Goal: Check status: Check status

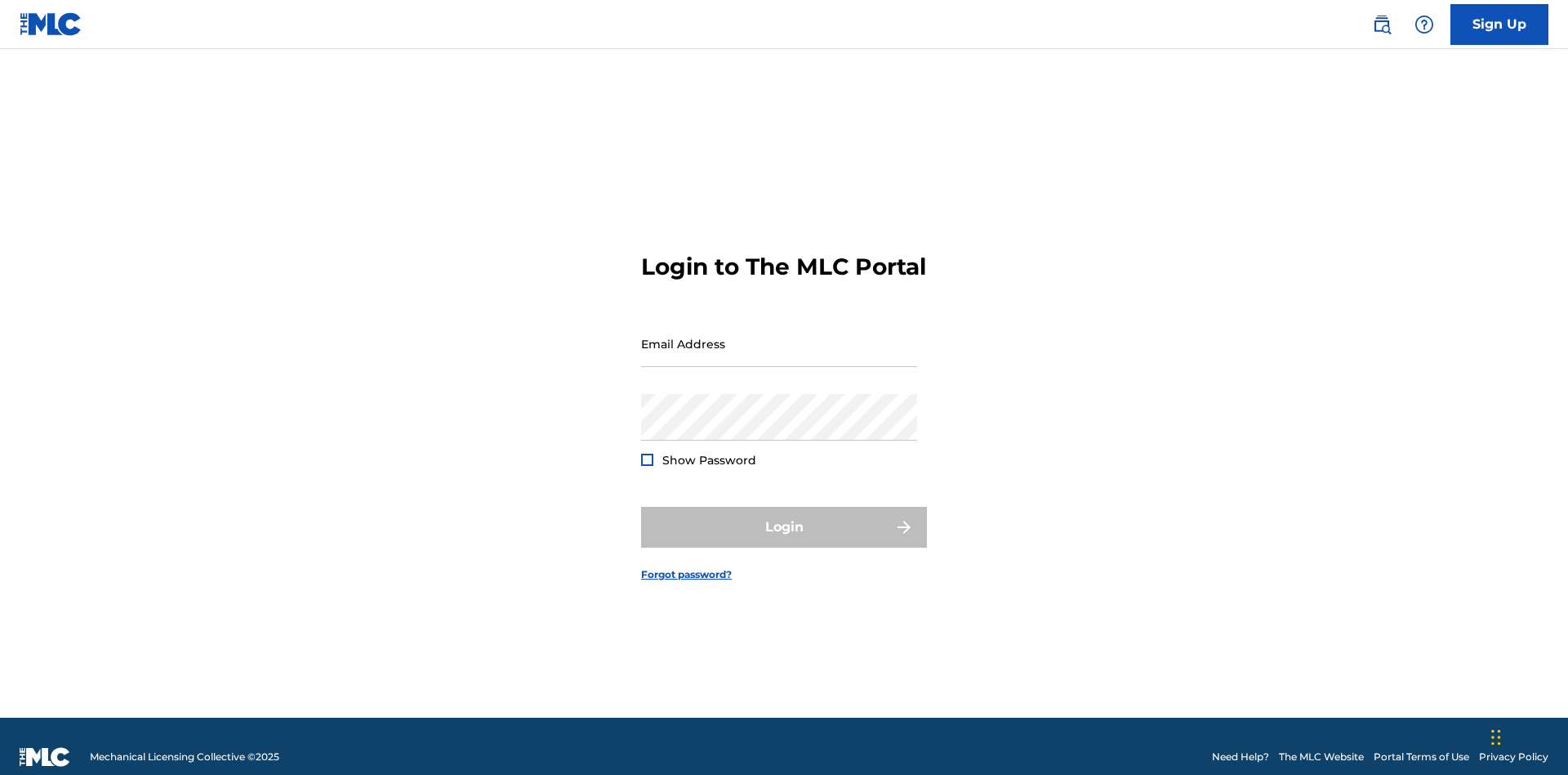
scroll to position [21, 0]
click at [780, 336] on input "Email Address" at bounding box center [779, 343] width 276 height 47
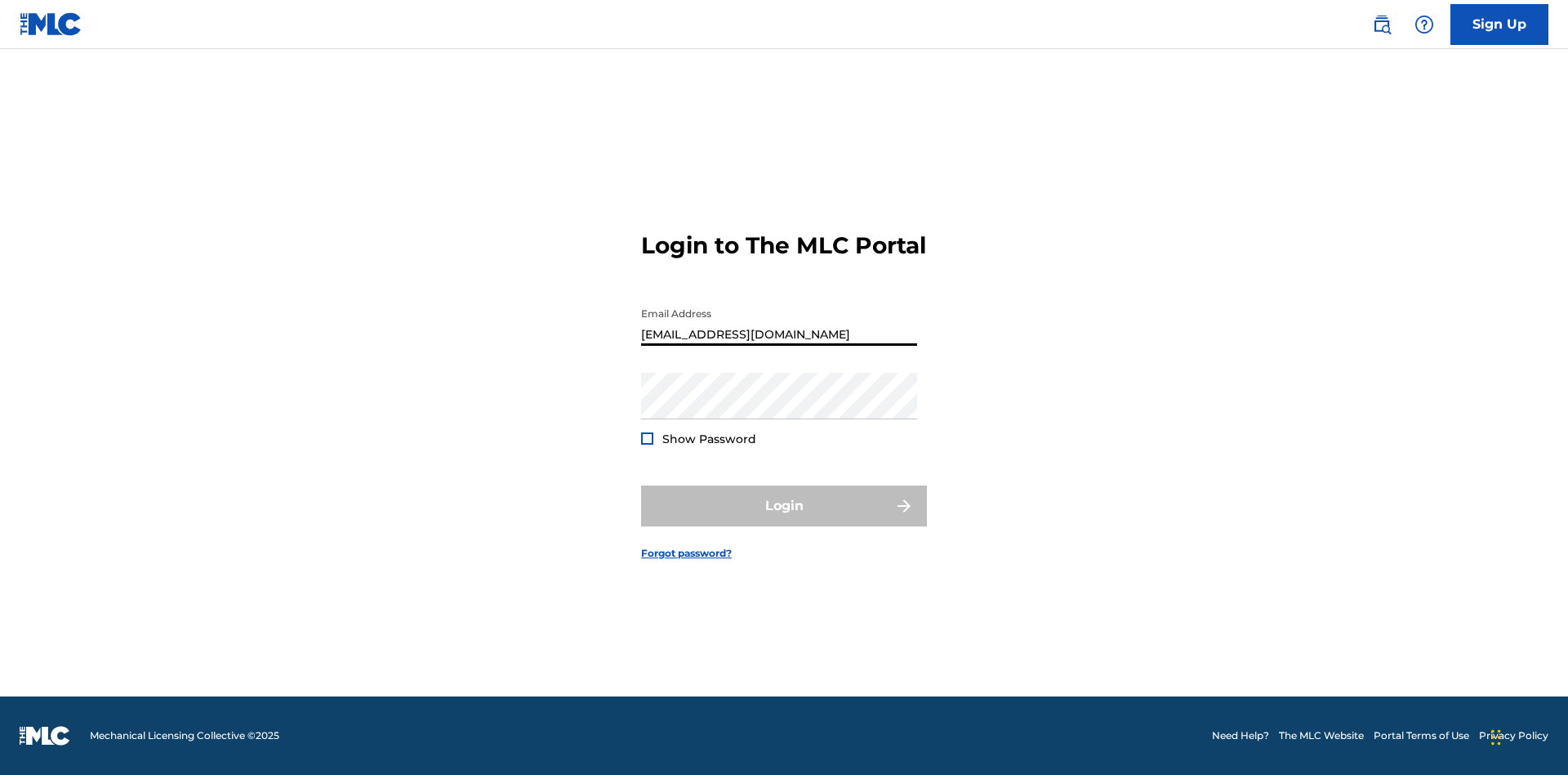
scroll to position [0, 46]
type input "[EMAIL_ADDRESS][DOMAIN_NAME]"
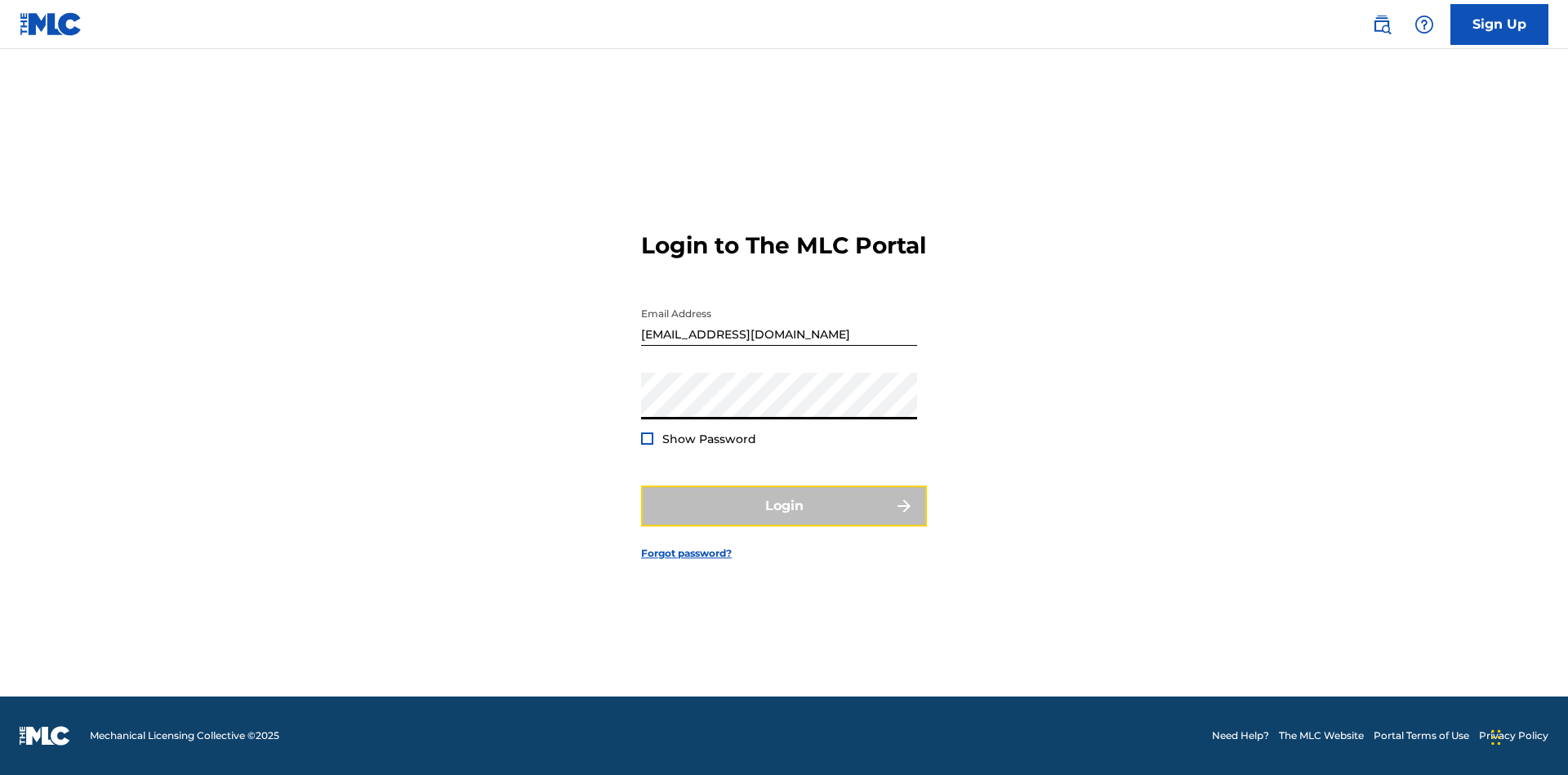
click at [784, 520] on button "Login" at bounding box center [784, 505] width 286 height 41
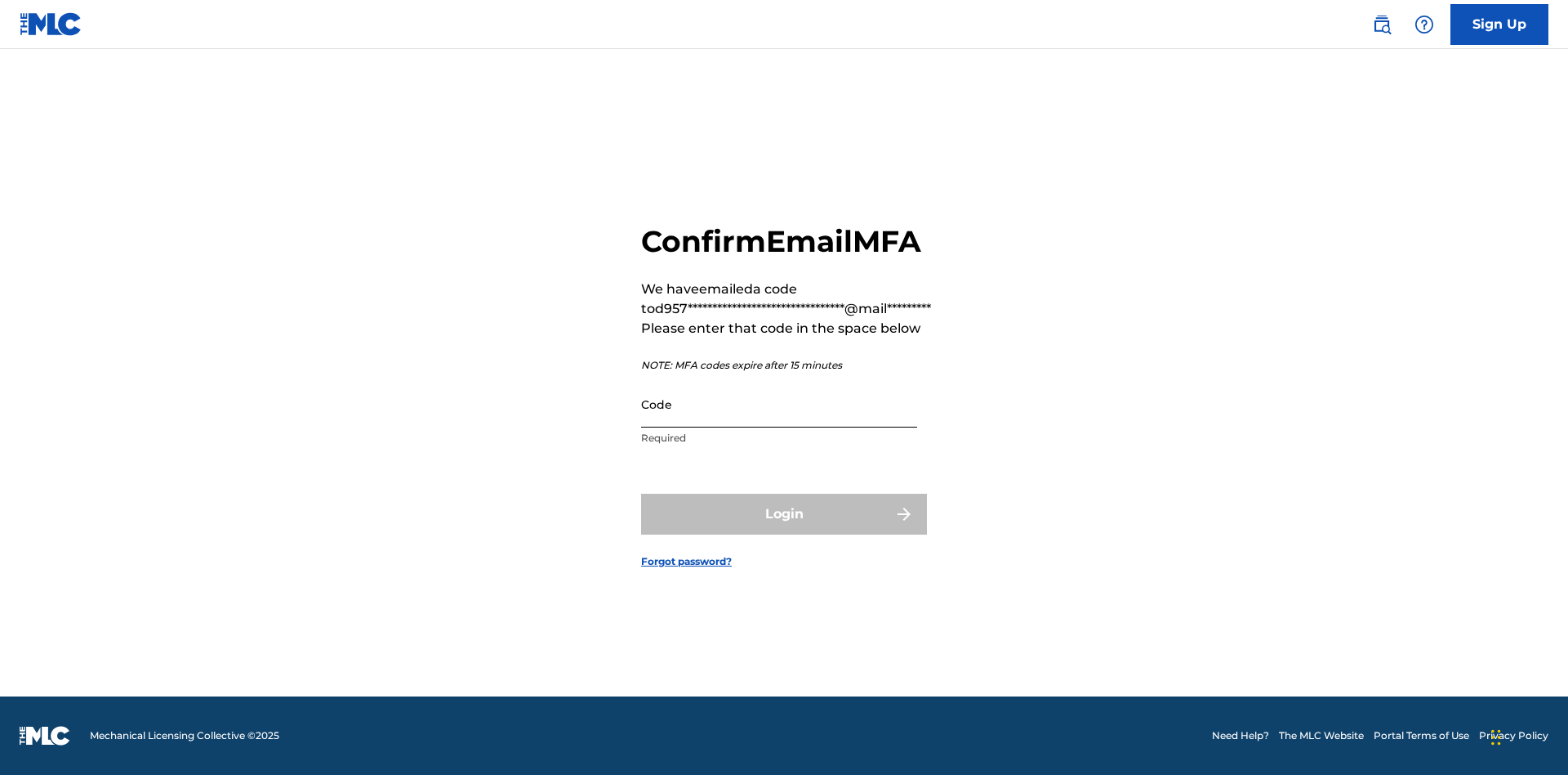
click at [780, 404] on input "Code" at bounding box center [779, 404] width 276 height 47
type input "913778"
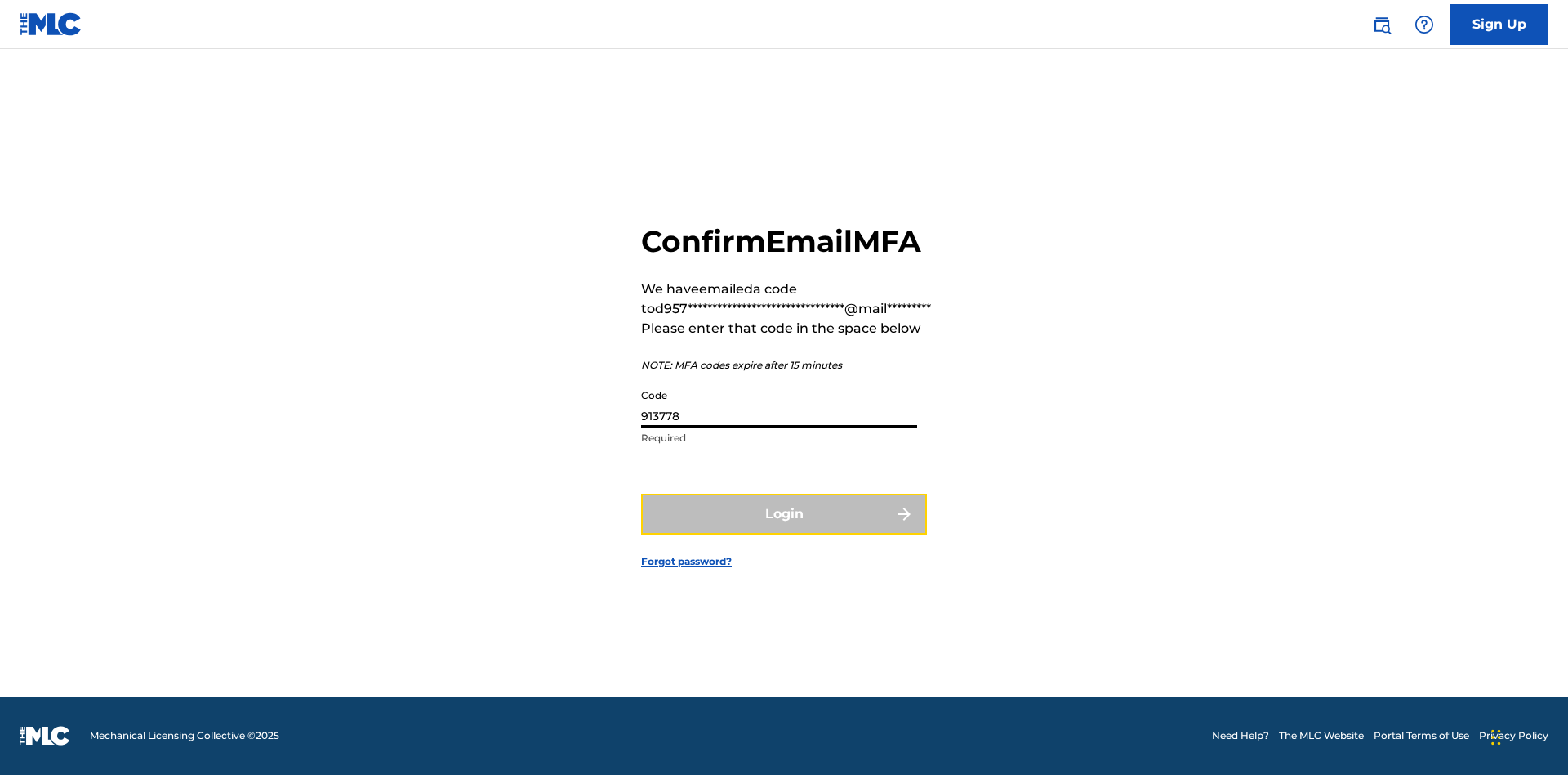
click at [784, 513] on button "Login" at bounding box center [784, 514] width 286 height 41
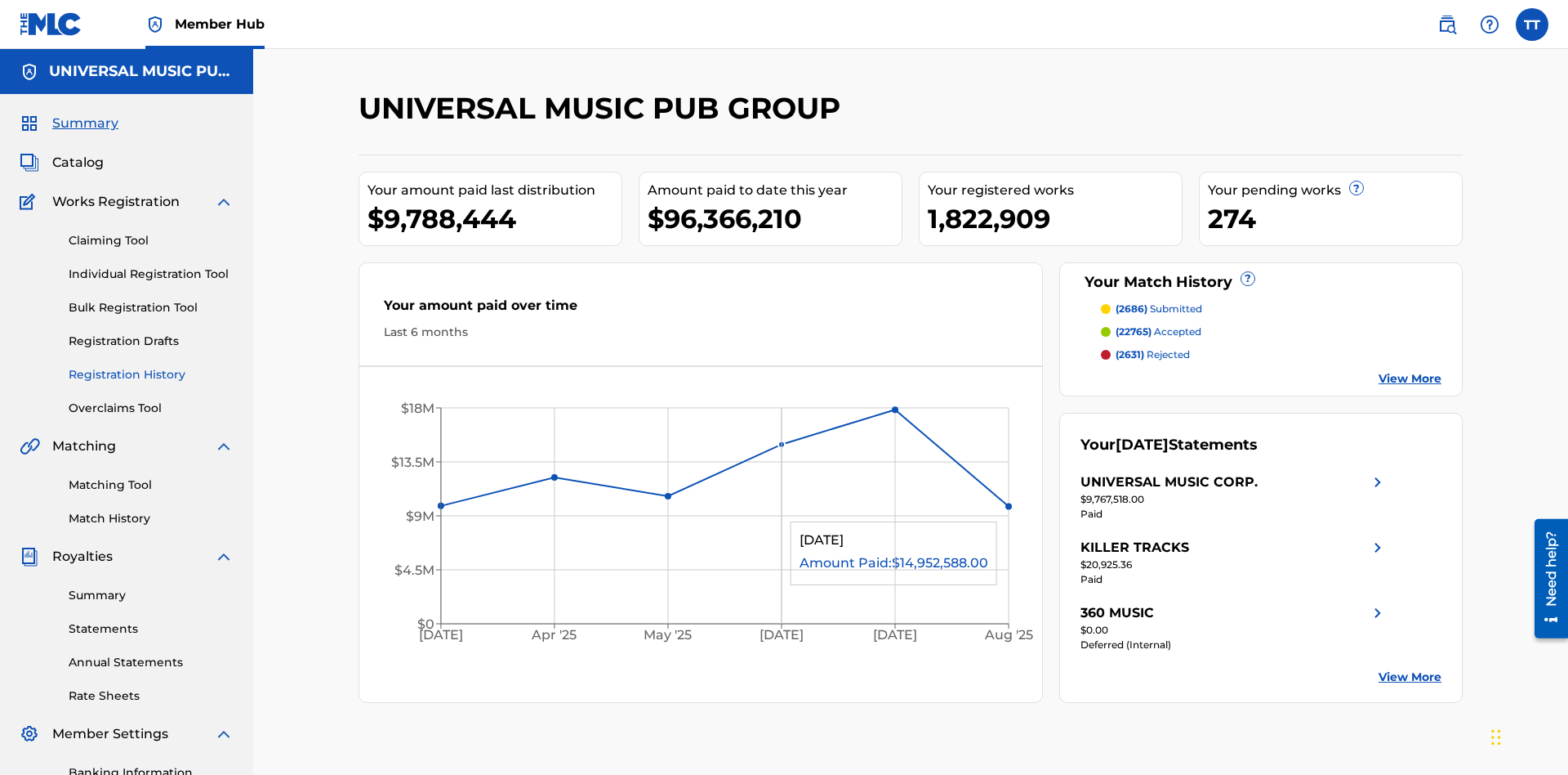
click at [151, 366] on link "Registration History" at bounding box center [150, 374] width 165 height 17
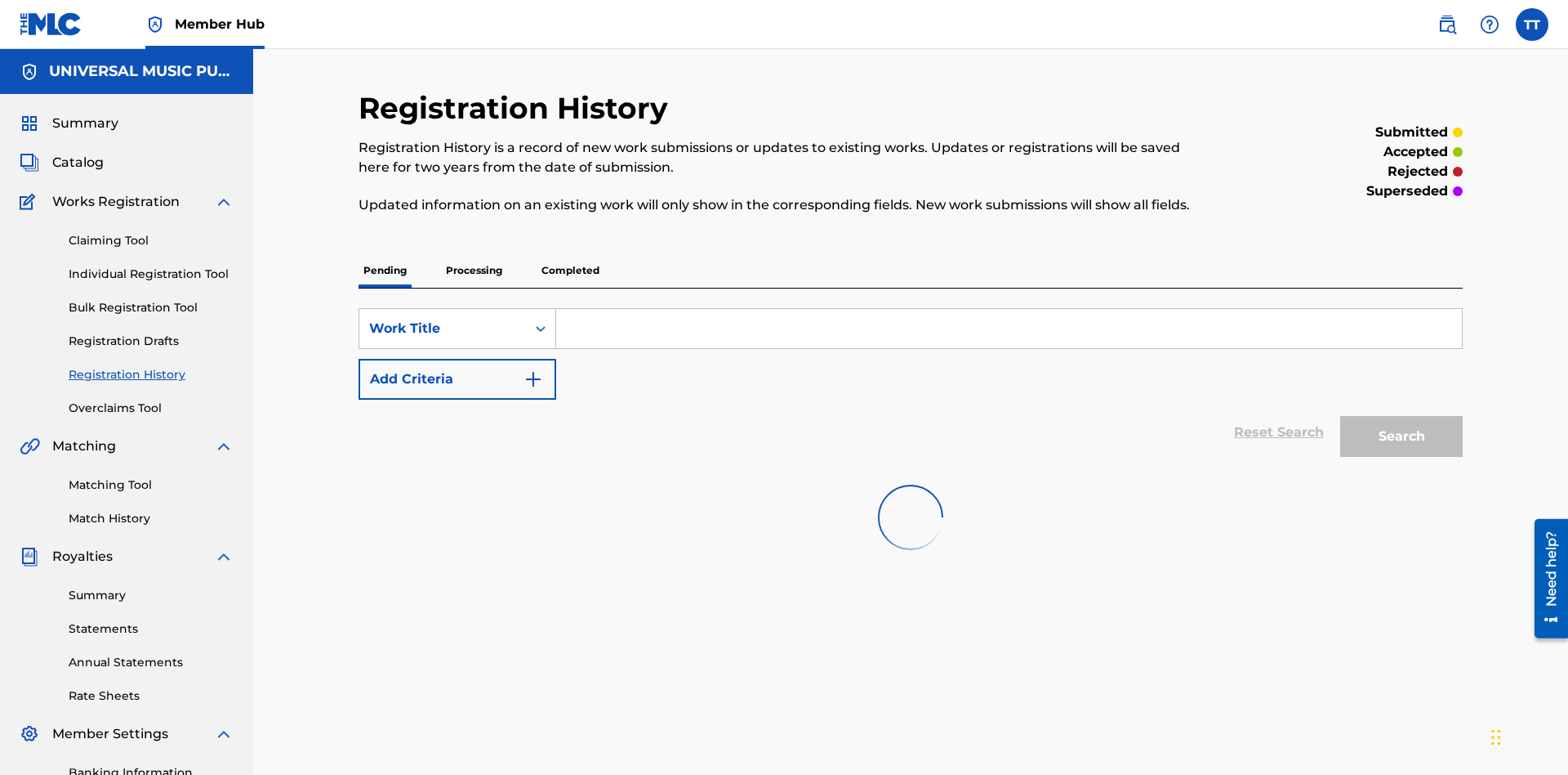
click at [474, 253] on p "Processing" at bounding box center [474, 270] width 66 height 35
click at [442, 319] on div "Work Title" at bounding box center [442, 329] width 147 height 20
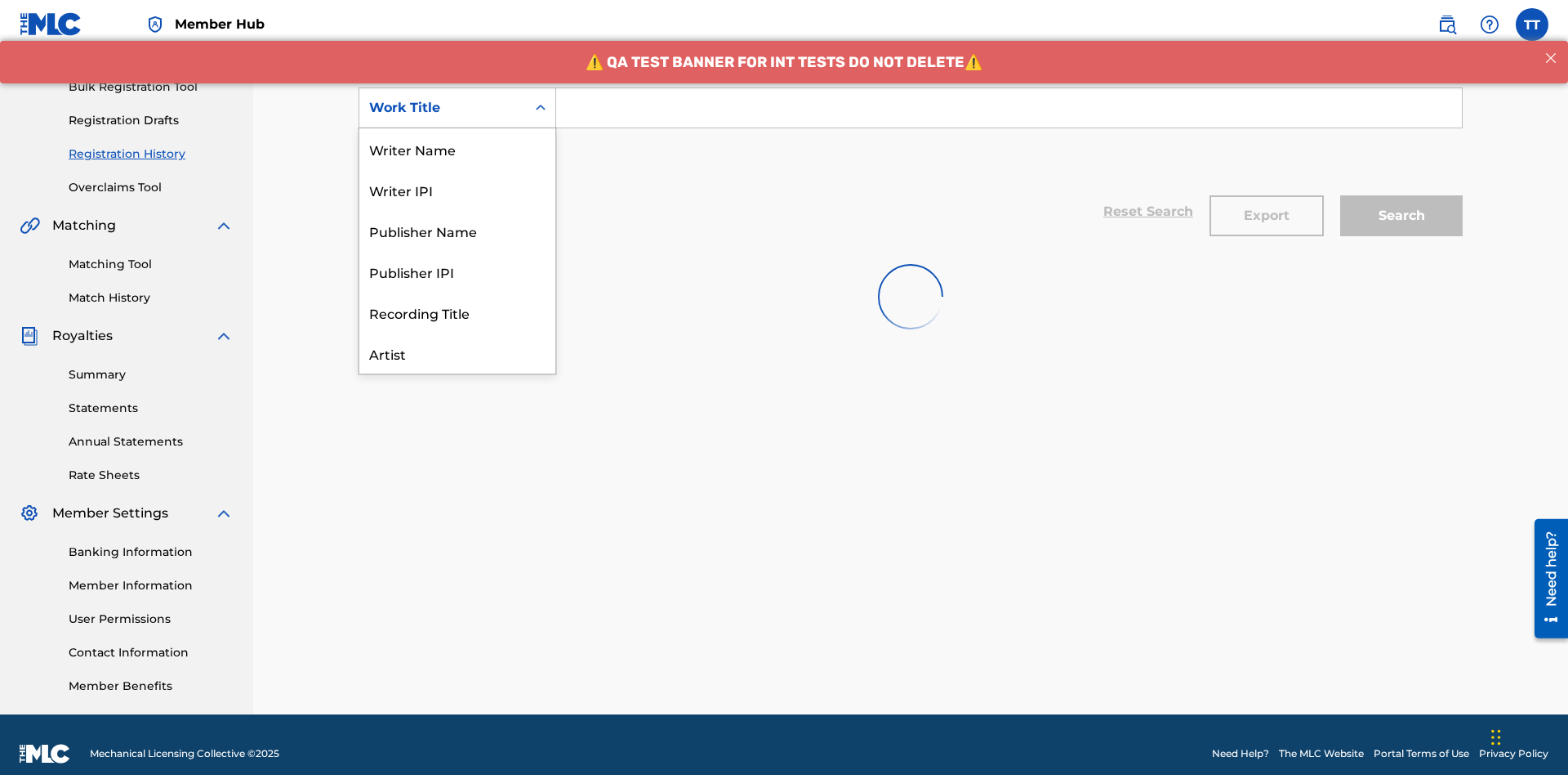
scroll to position [82, 0]
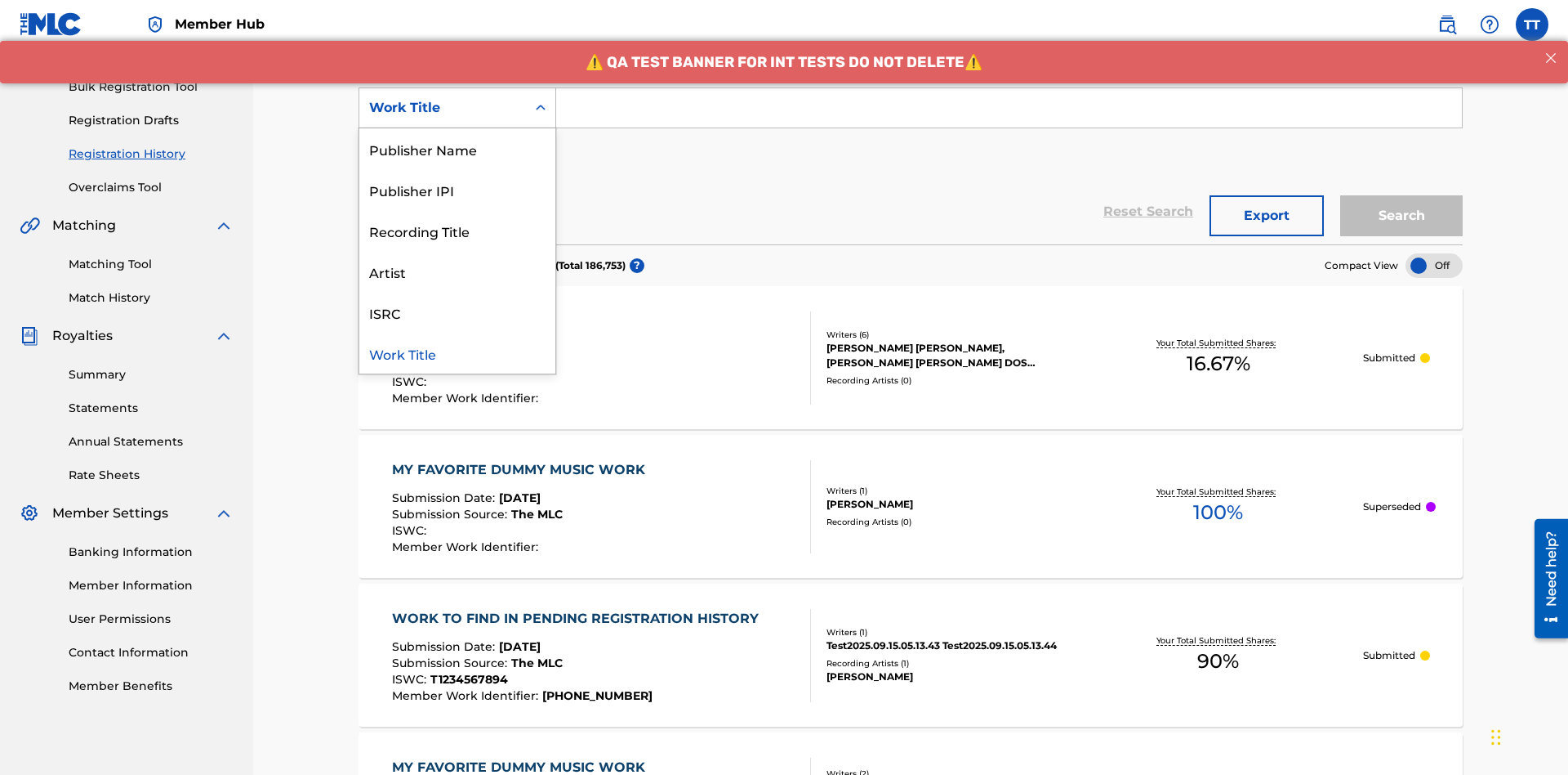
click at [457, 312] on div "ISRC" at bounding box center [457, 312] width 196 height 41
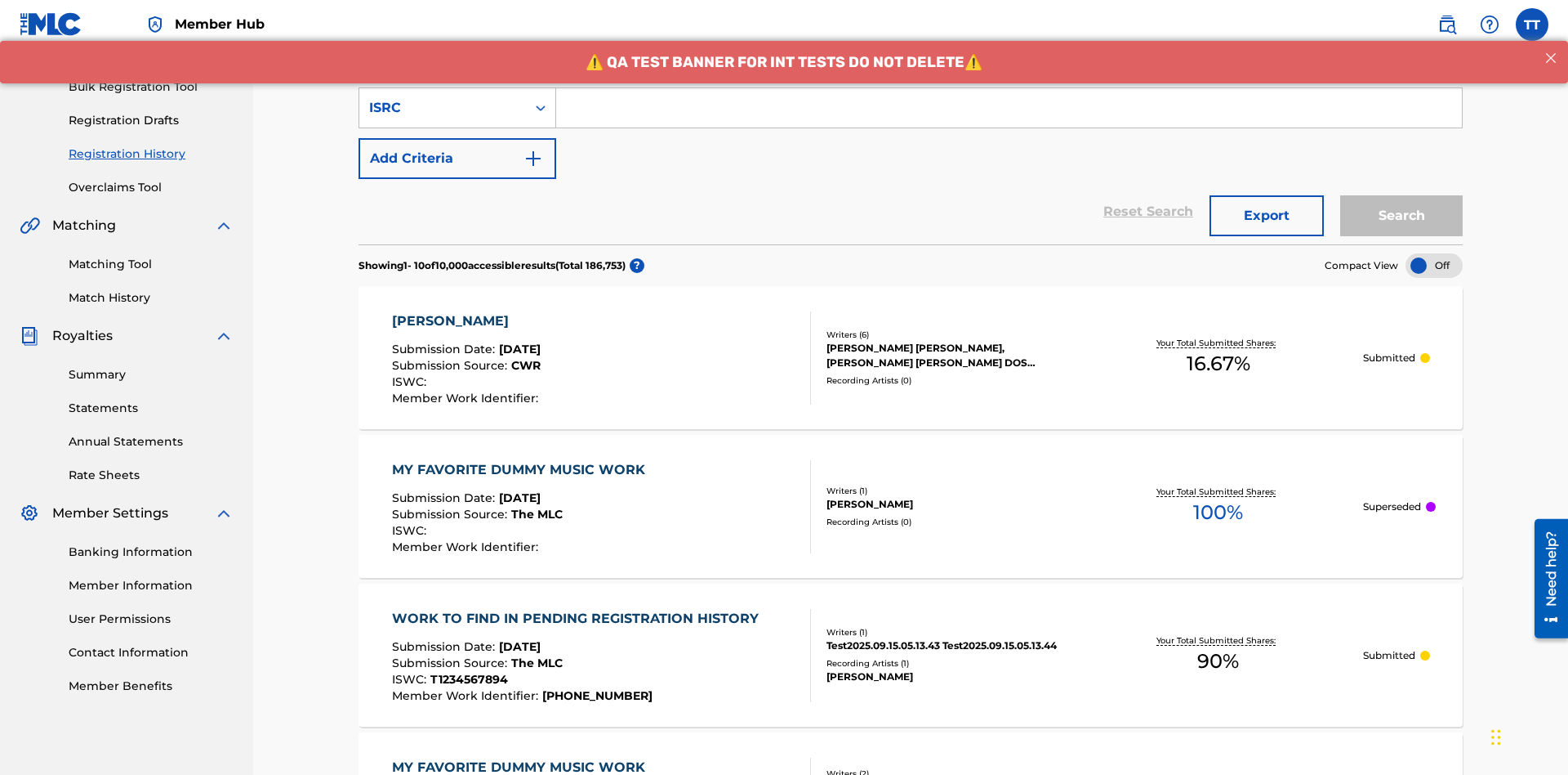
click at [1008, 118] on input "Search Form" at bounding box center [1008, 108] width 905 height 40
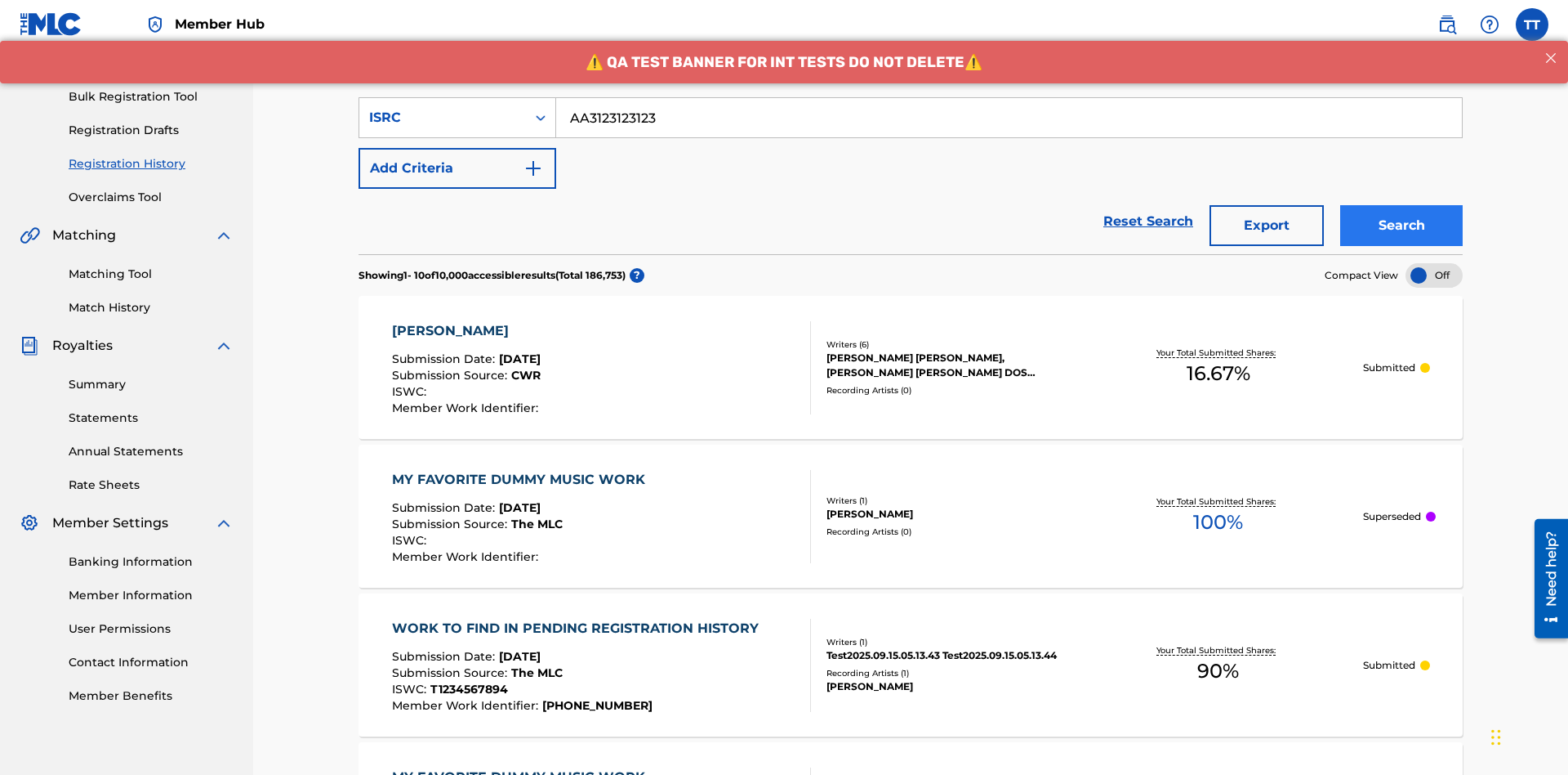
type input "AA3123123123"
click at [1402, 205] on button "Search" at bounding box center [1402, 225] width 123 height 41
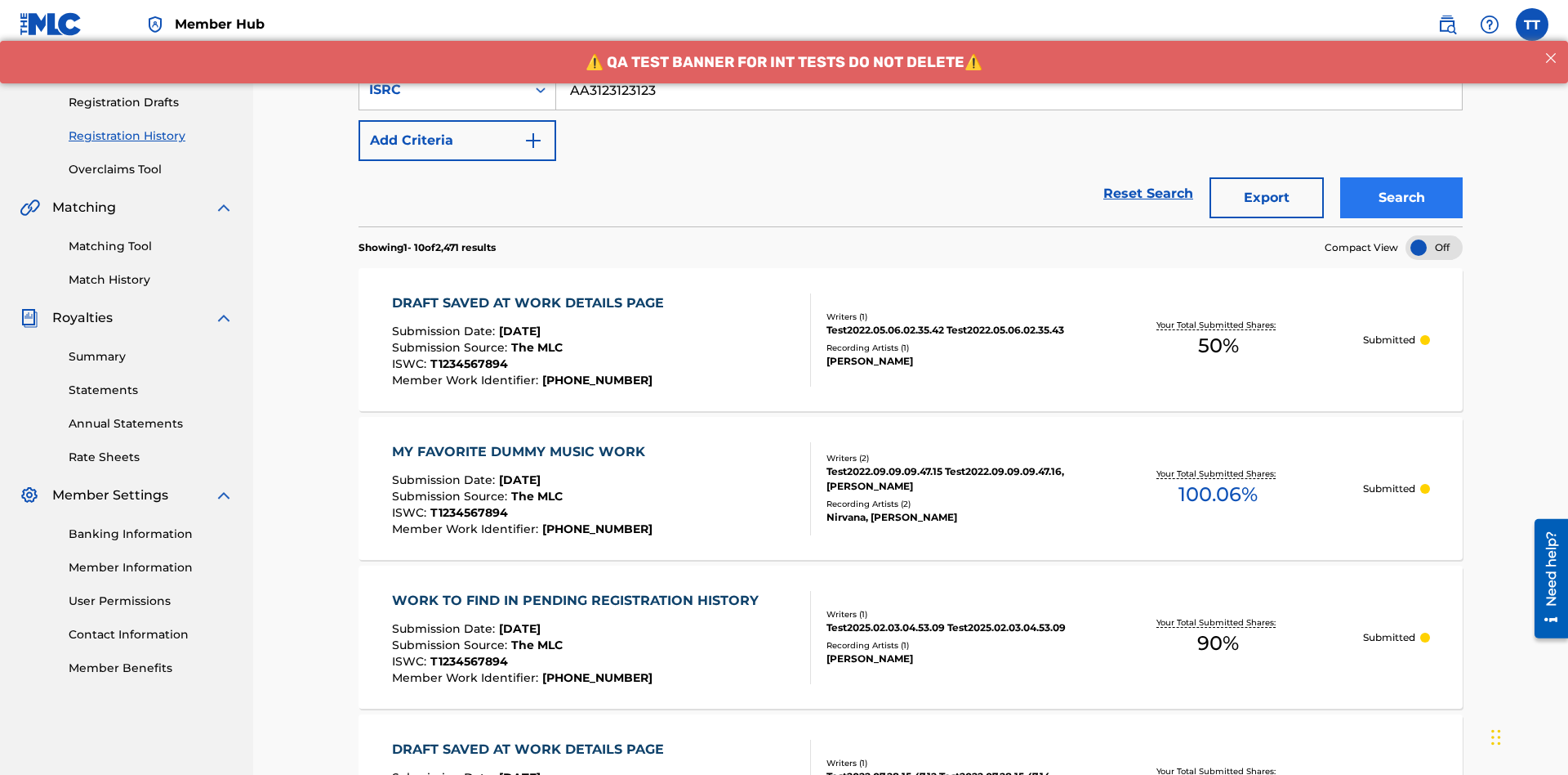
scroll to position [318, 0]
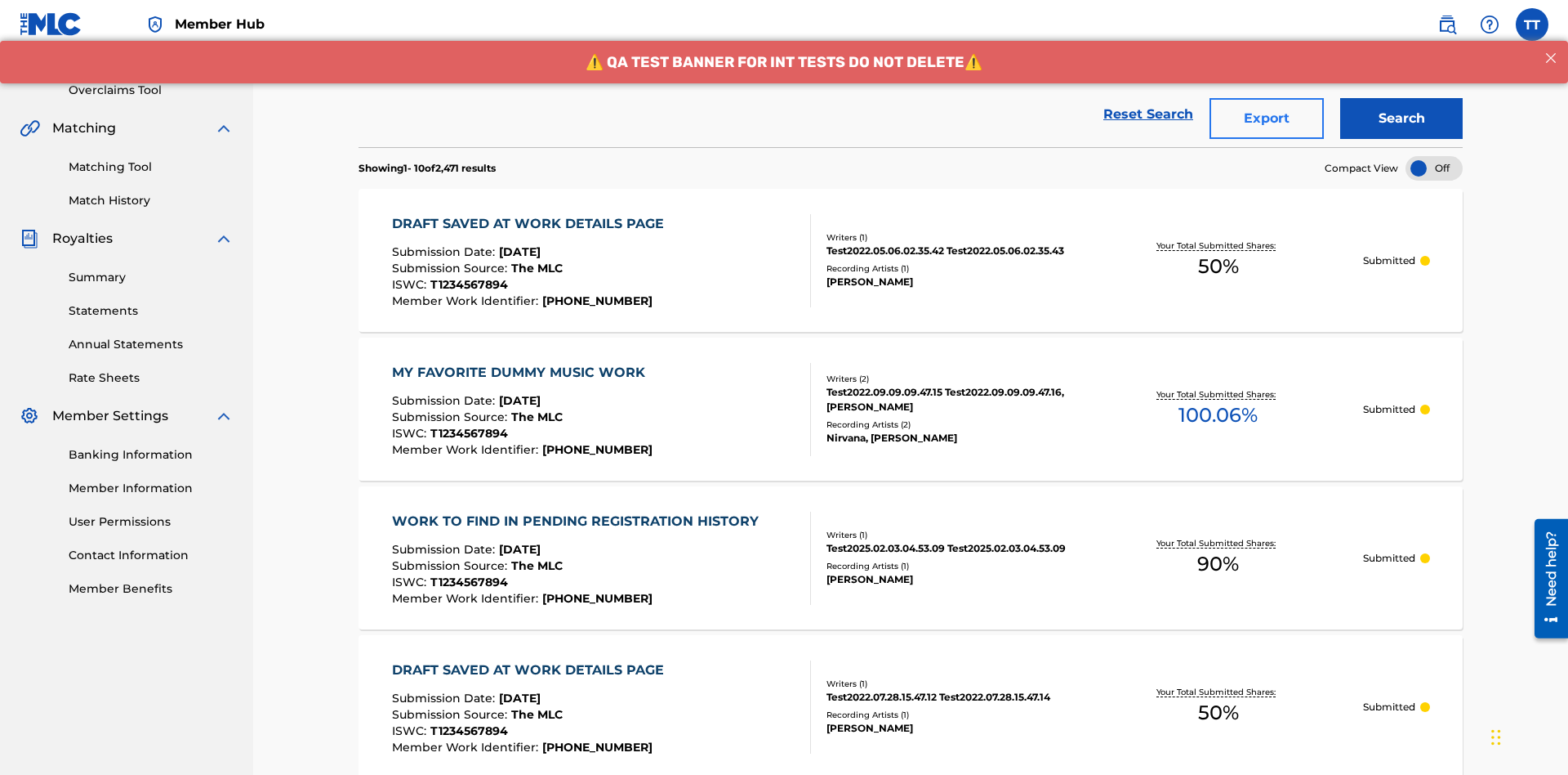
click at [1266, 119] on button "Export" at bounding box center [1267, 118] width 115 height 41
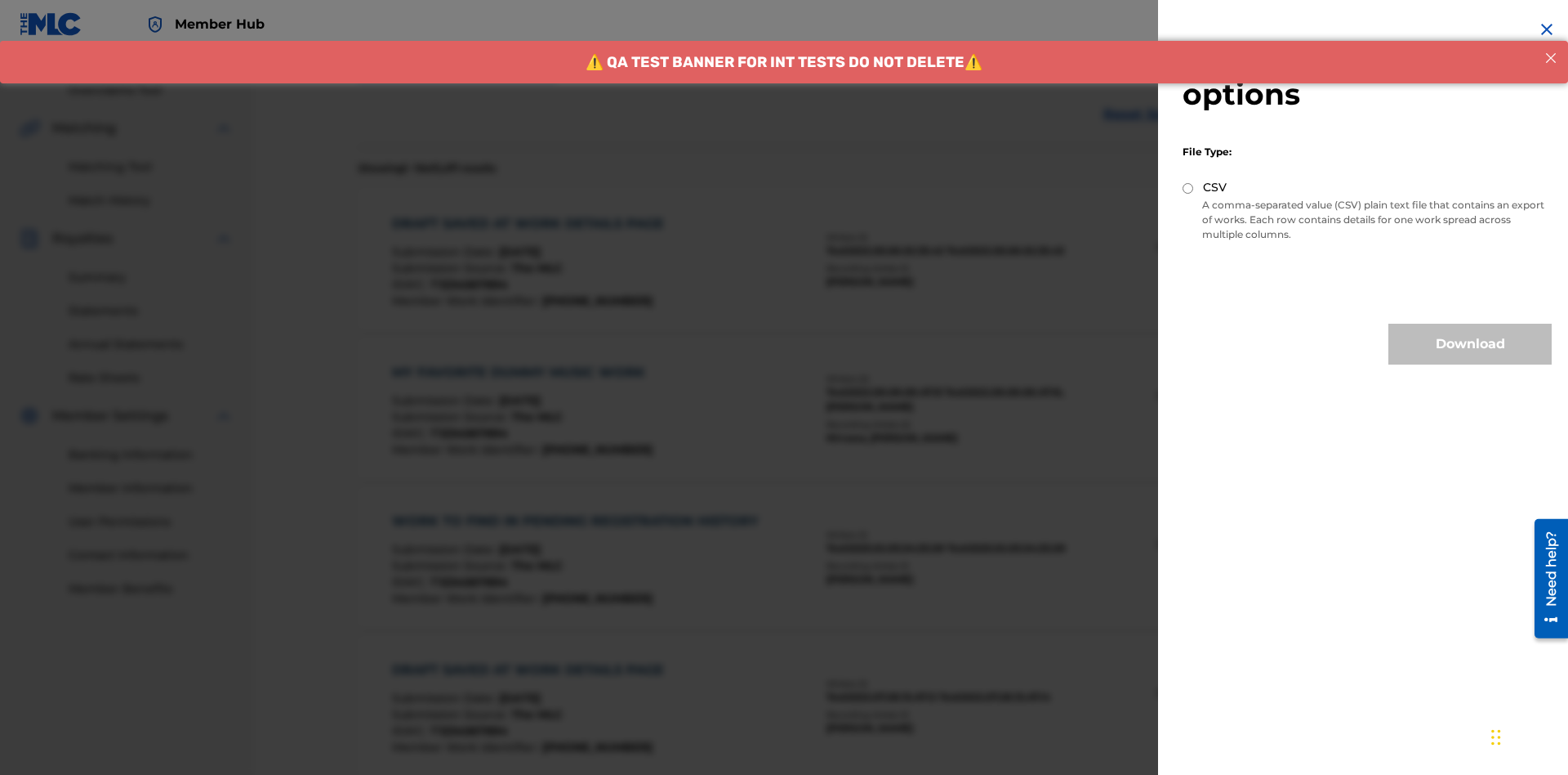
click at [1188, 188] on input "CSV" at bounding box center [1187, 188] width 11 height 11
radio input "true"
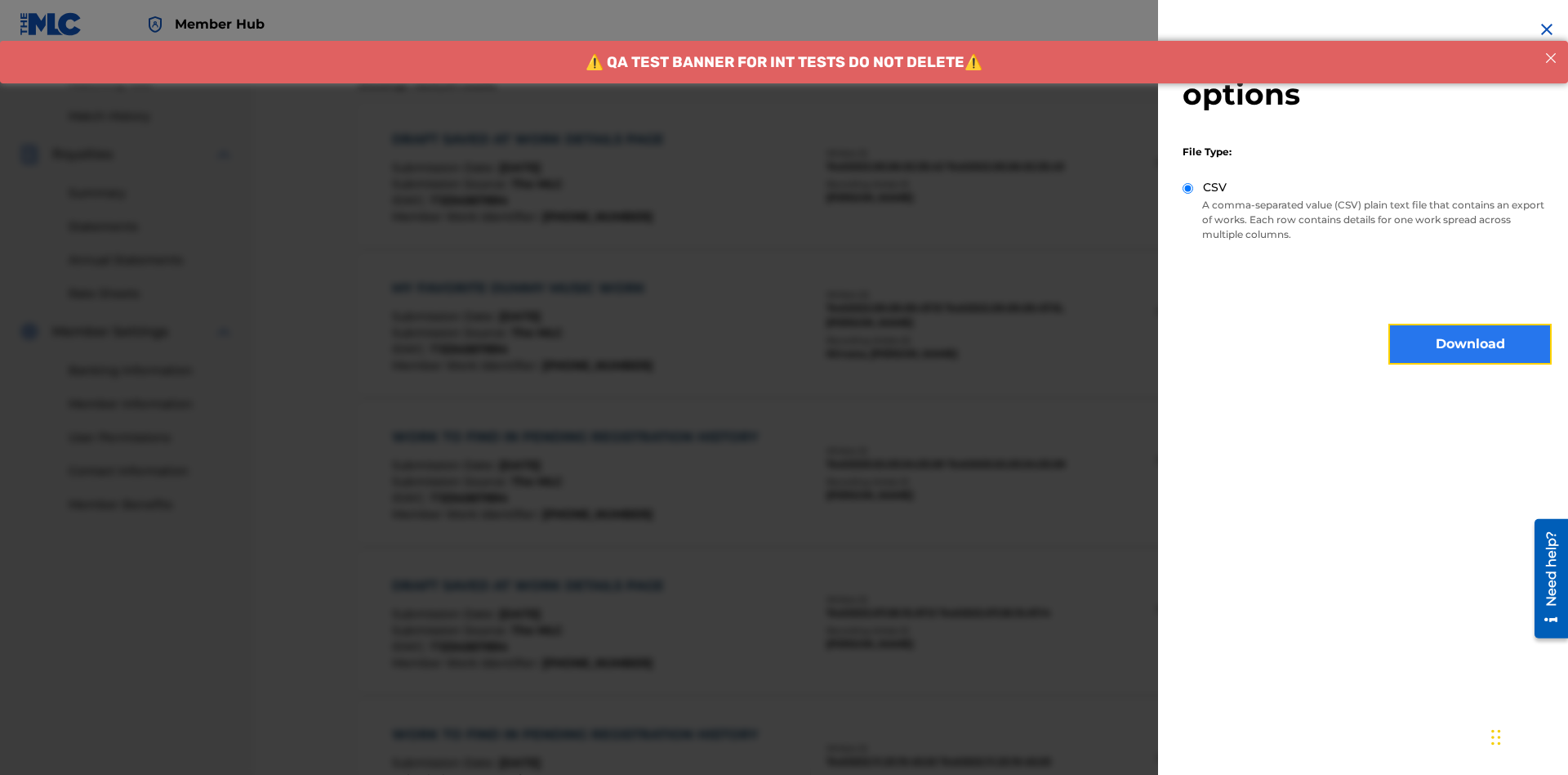
click at [1470, 344] on button "Download" at bounding box center [1469, 343] width 163 height 41
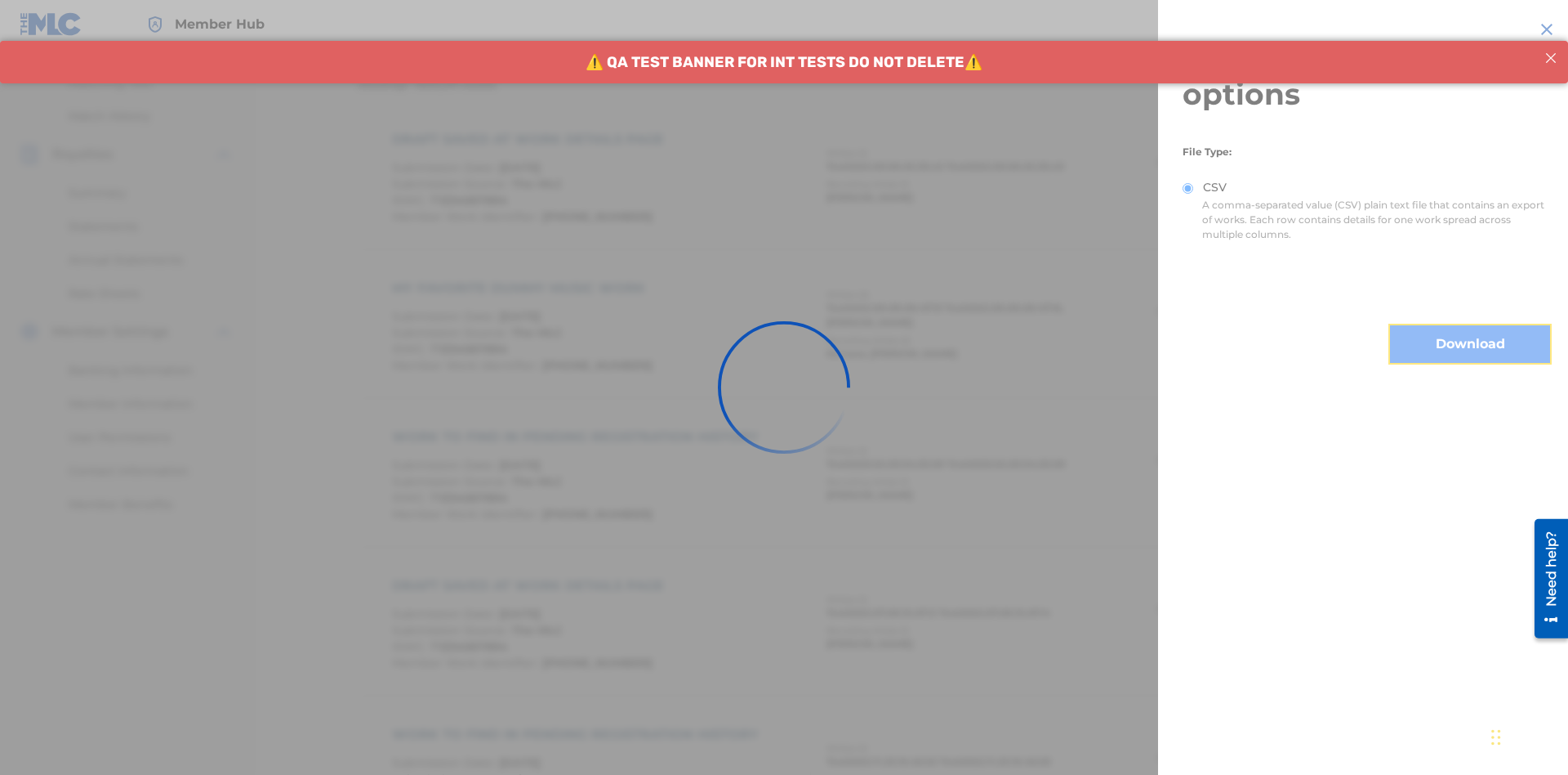
scroll to position [628, 0]
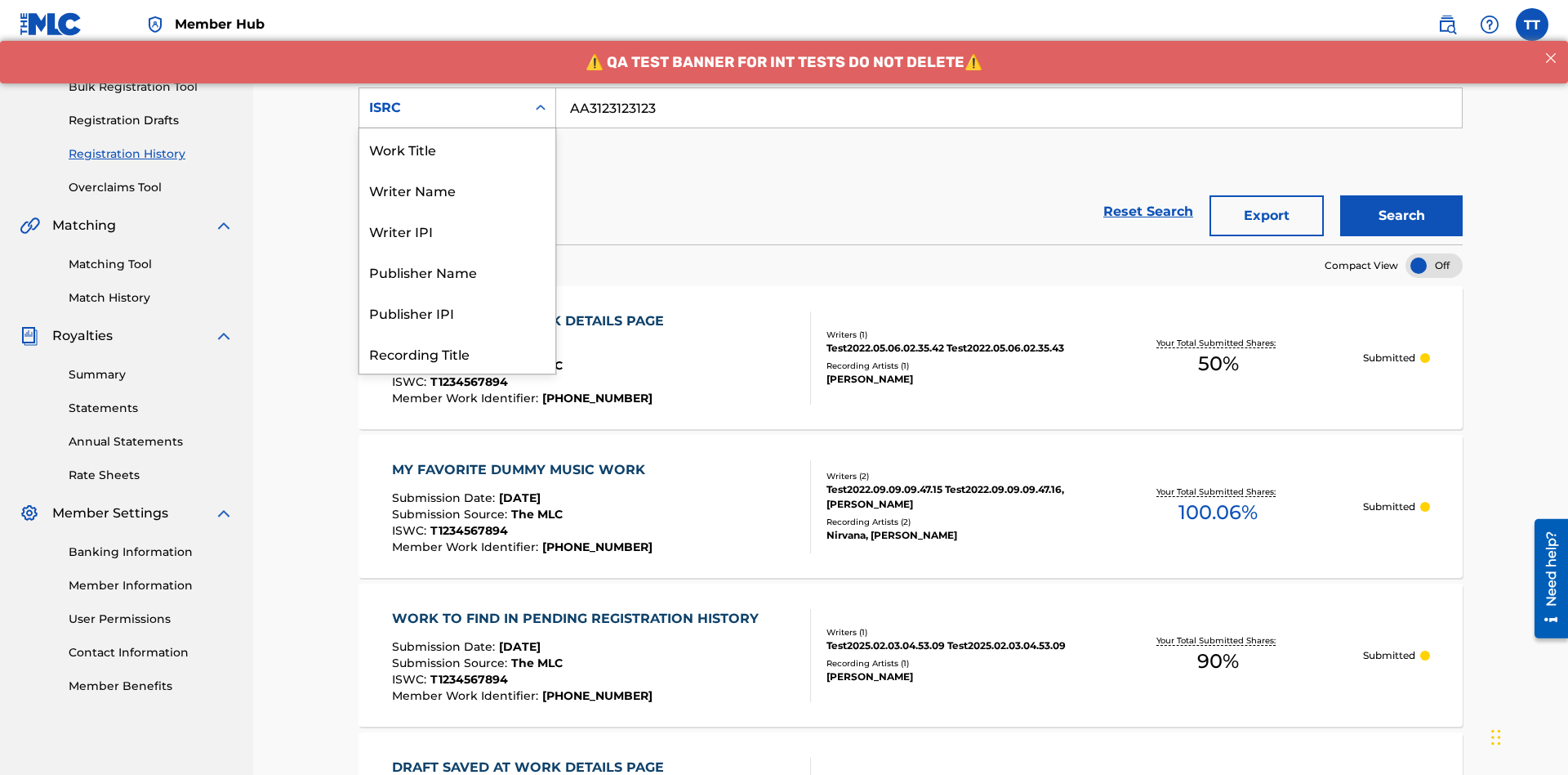
scroll to position [82, 0]
click at [457, 271] on div "Recording Title" at bounding box center [457, 270] width 196 height 41
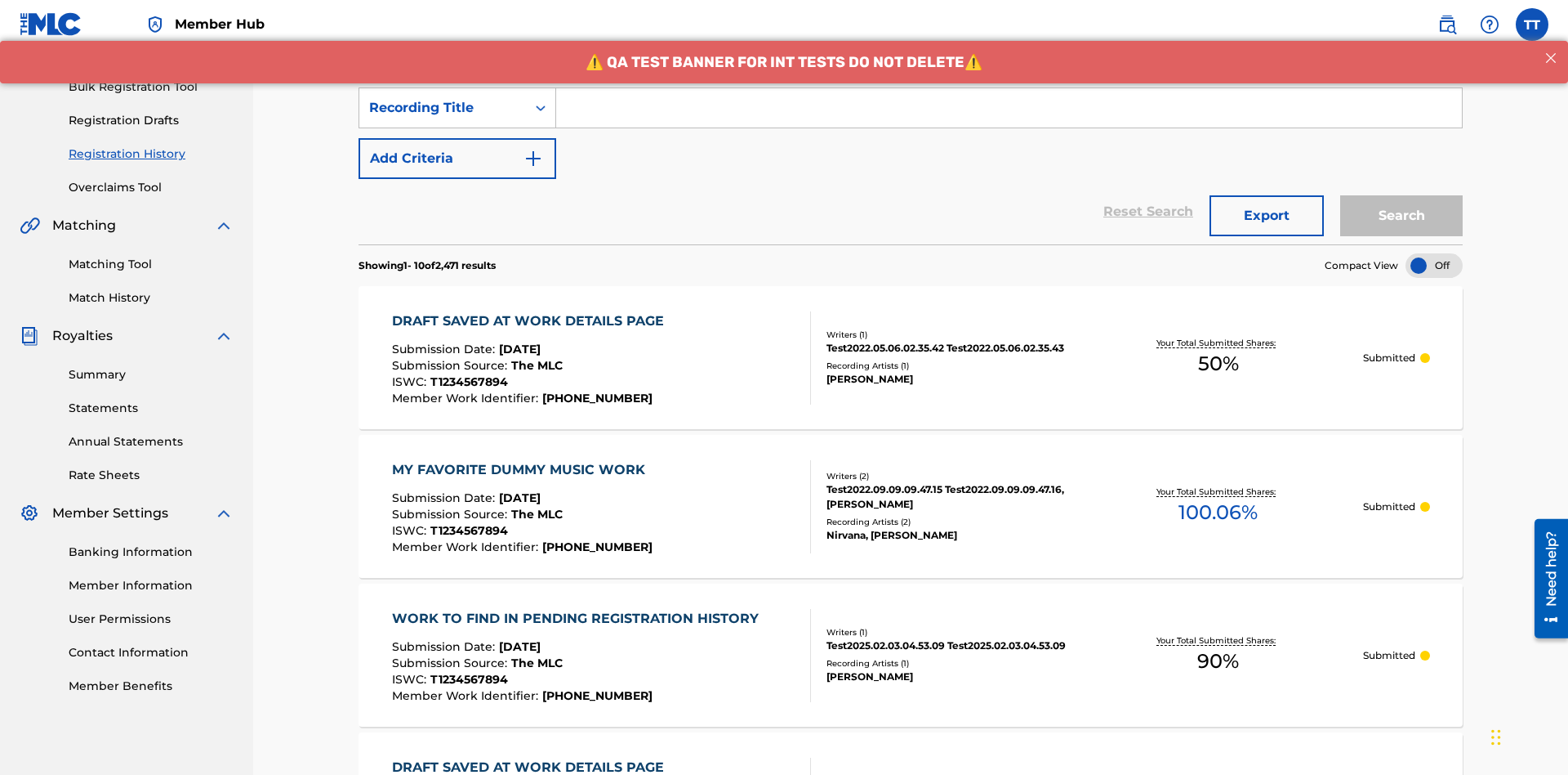
scroll to position [211, 0]
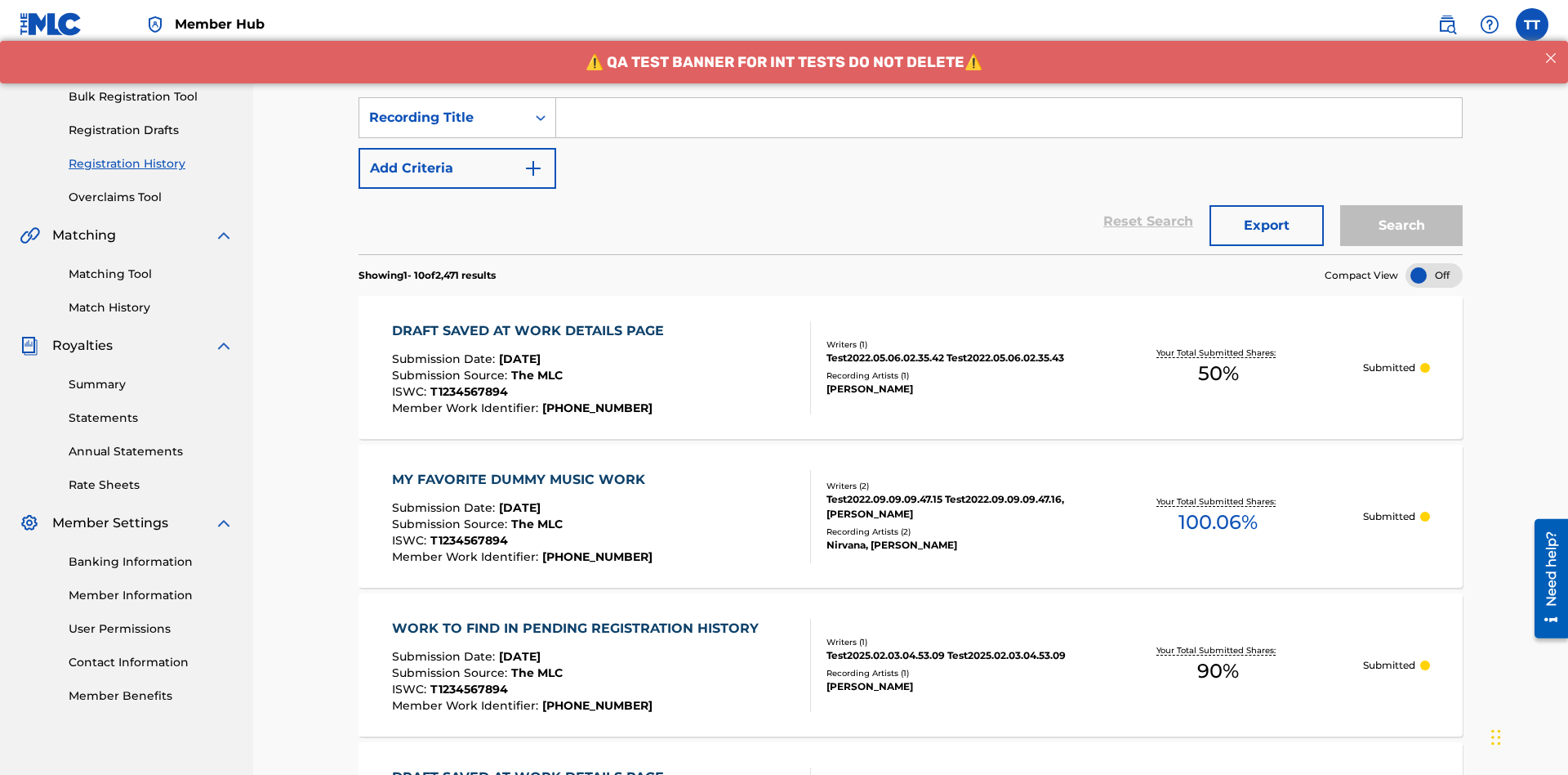
click at [1008, 118] on input "Search Form" at bounding box center [1008, 118] width 905 height 40
type input "Best Song Ever"
click at [1402, 205] on button "Search" at bounding box center [1402, 225] width 123 height 41
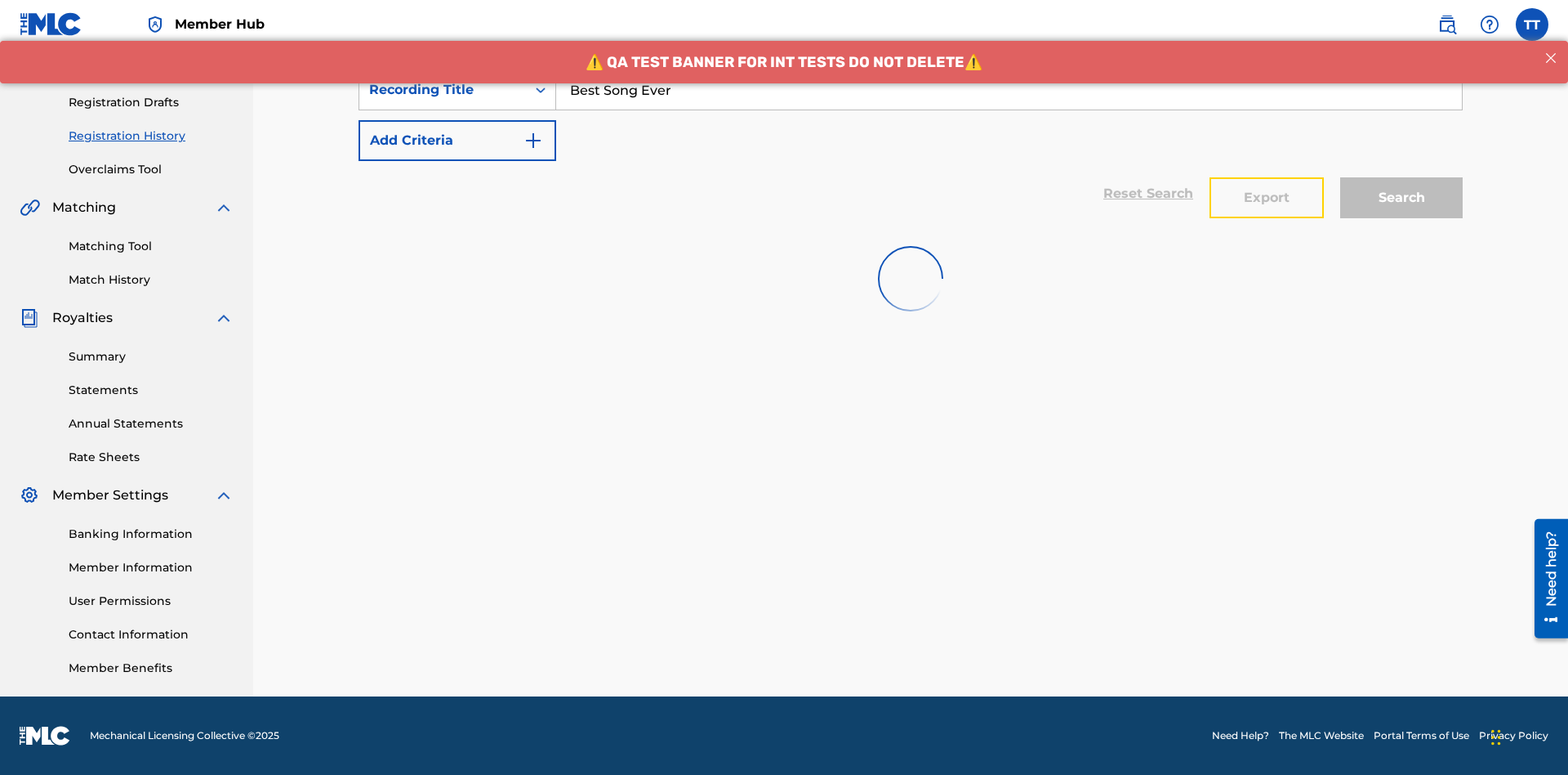
click at [1266, 177] on button "Export" at bounding box center [1267, 197] width 115 height 41
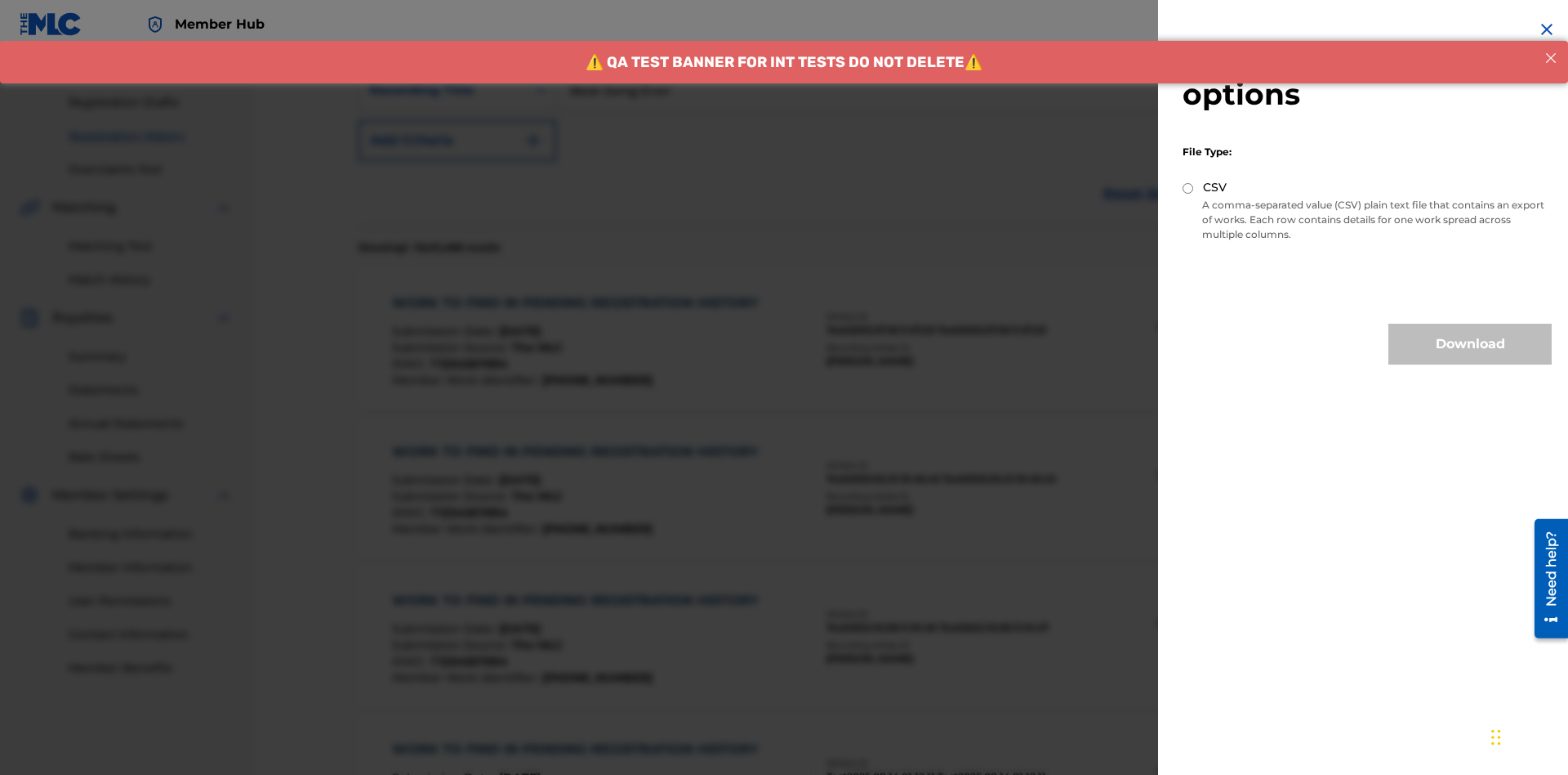
scroll to position [318, 0]
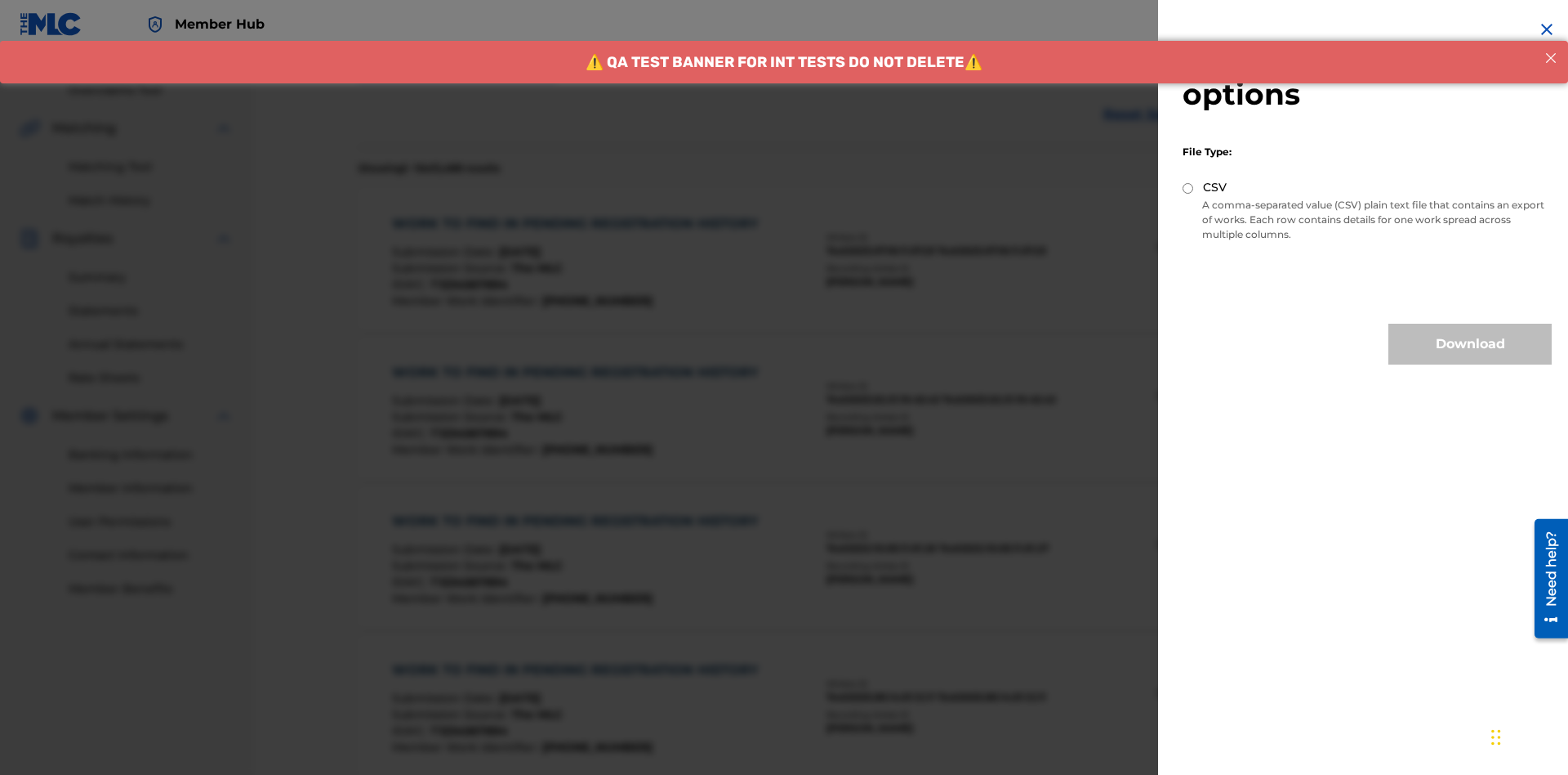
click at [1188, 188] on input "CSV" at bounding box center [1187, 188] width 11 height 11
radio input "true"
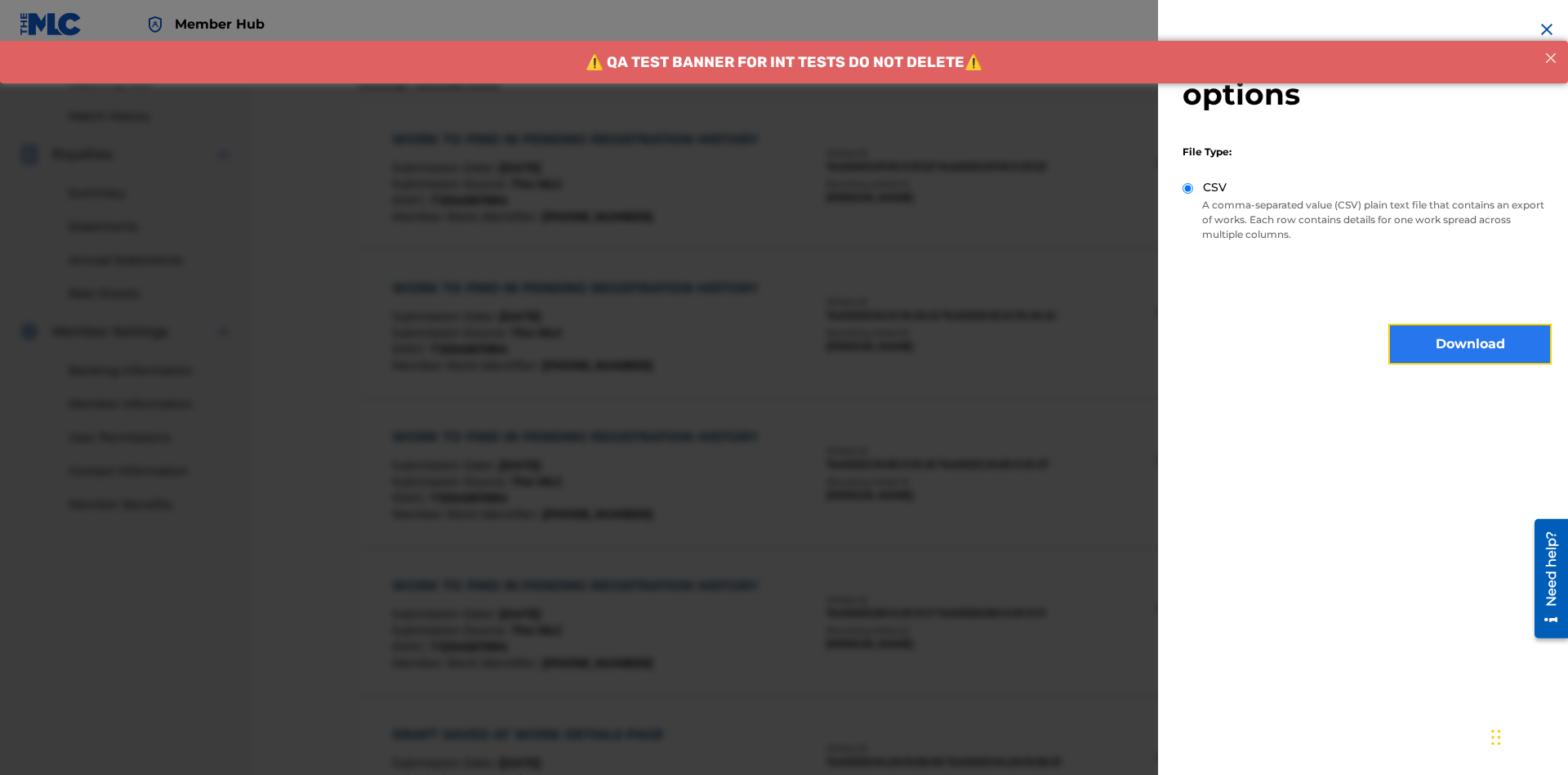
click at [1470, 344] on button "Download" at bounding box center [1469, 343] width 163 height 41
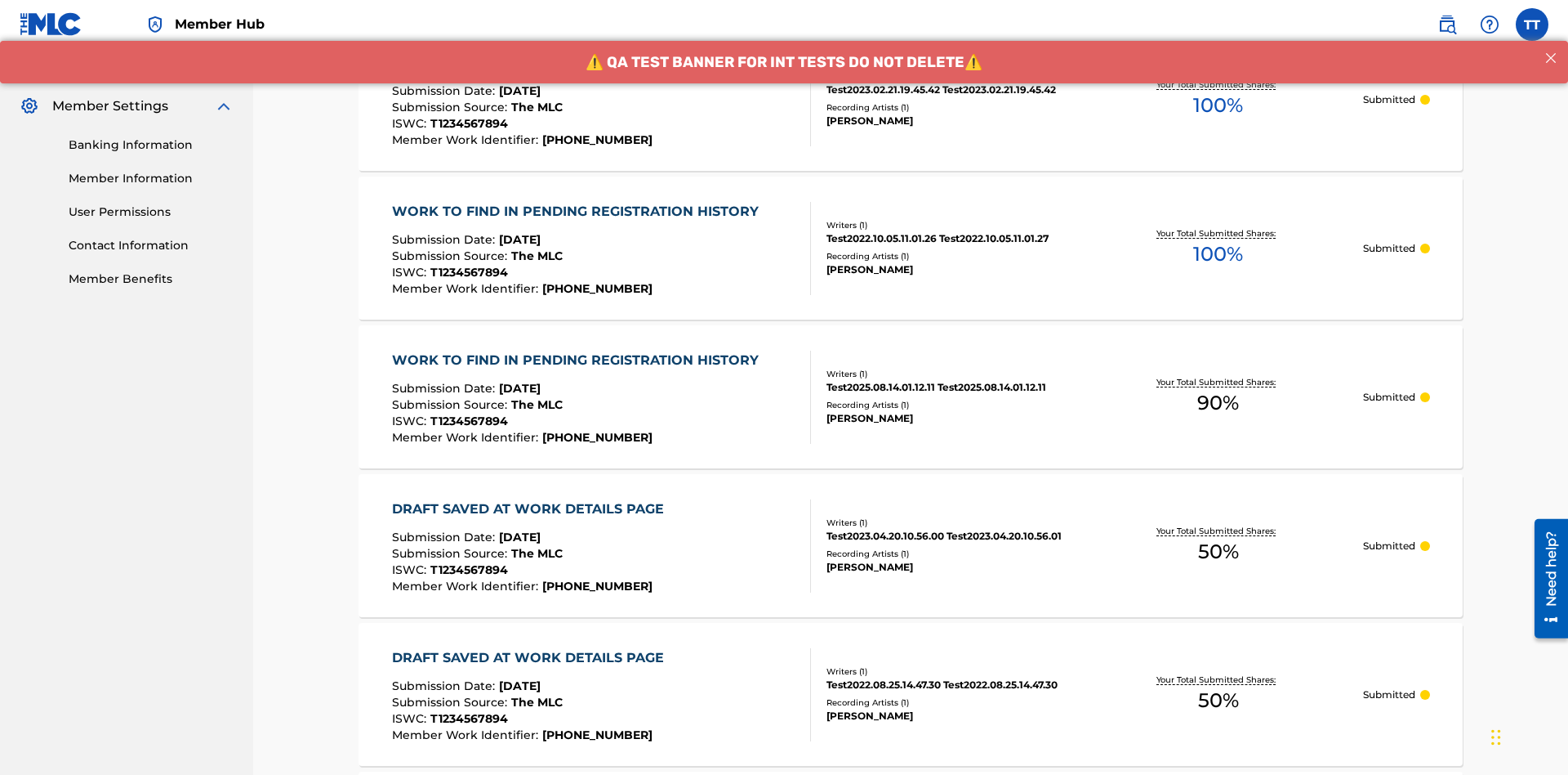
scroll to position [796, 0]
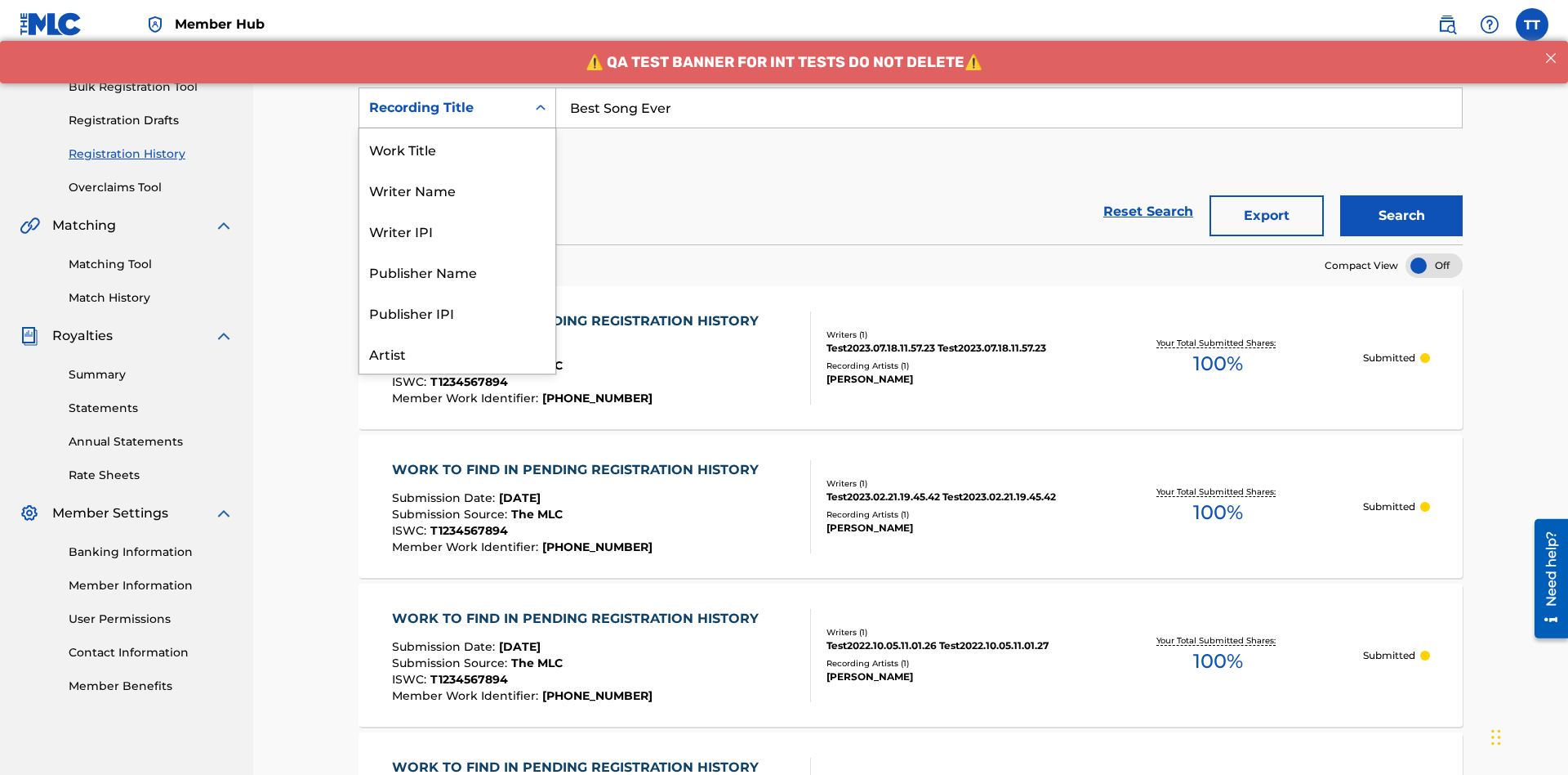
scroll to position [82, 0]
click at [457, 87] on div "Work Title" at bounding box center [457, 66] width 196 height 41
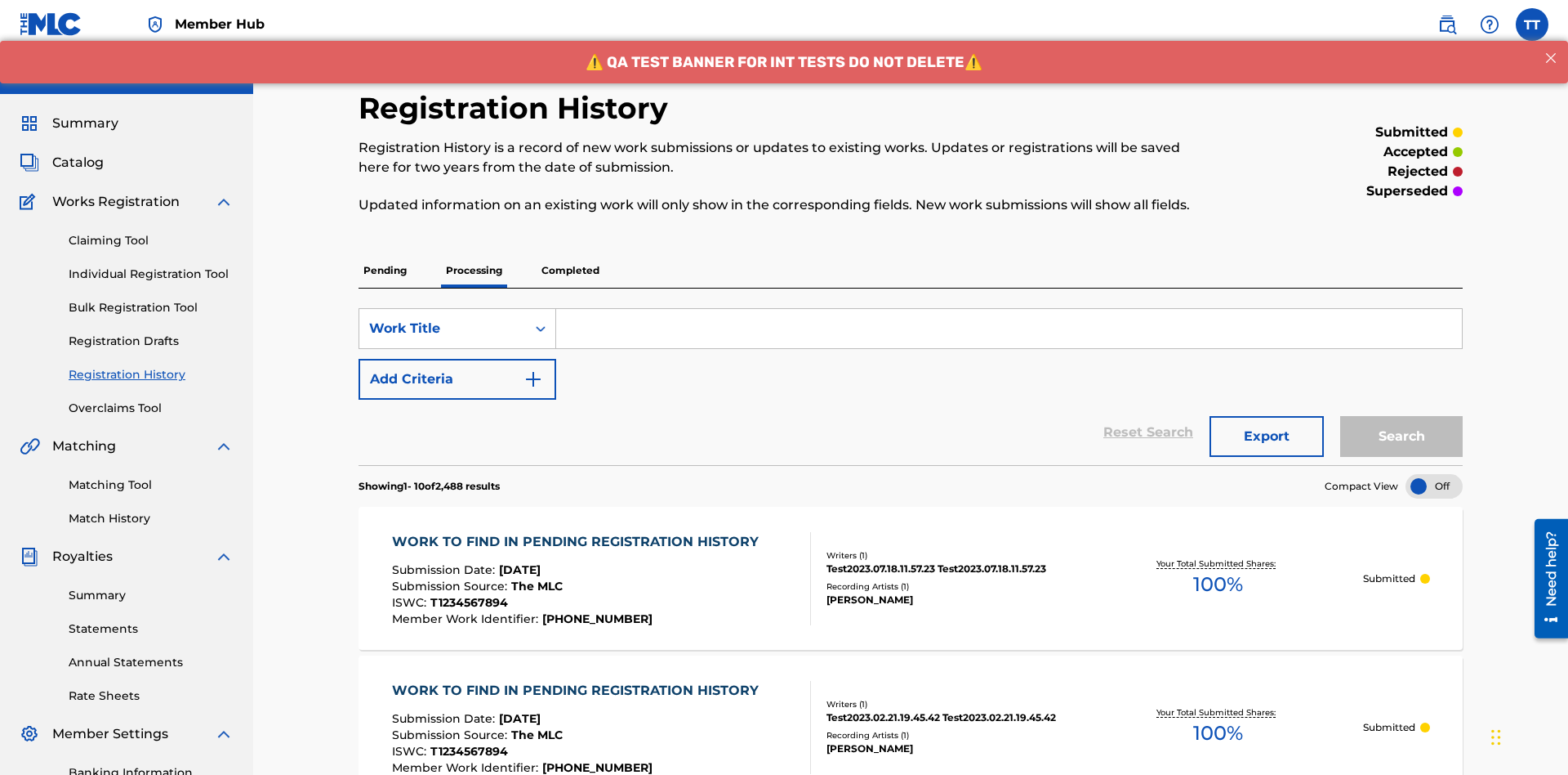
click at [1008, 309] on input "Search Form" at bounding box center [1008, 329] width 905 height 40
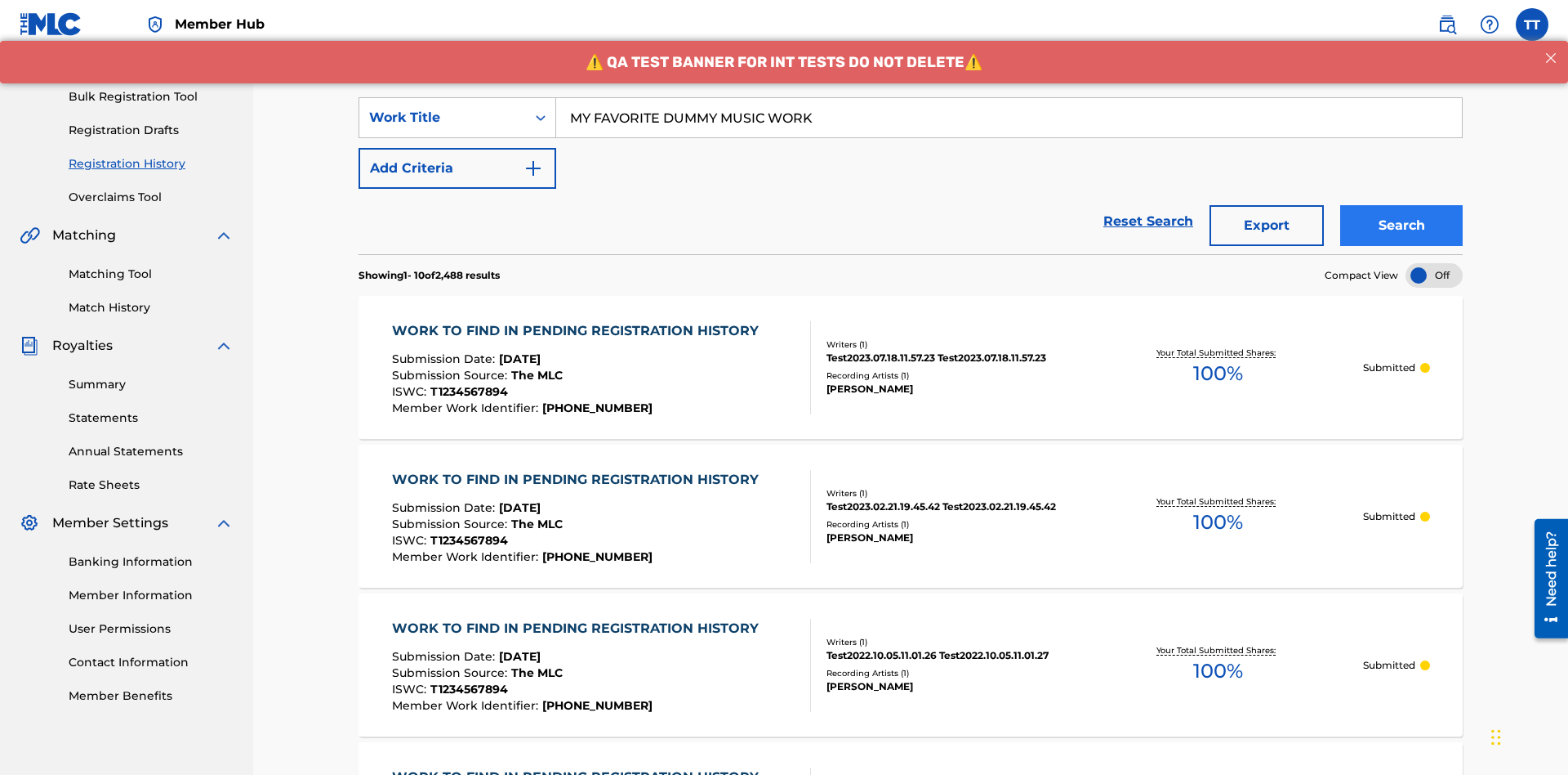
type input "MY FAVORITE DUMMY MUSIC WORK"
click at [1402, 205] on button "Search" at bounding box center [1402, 225] width 123 height 41
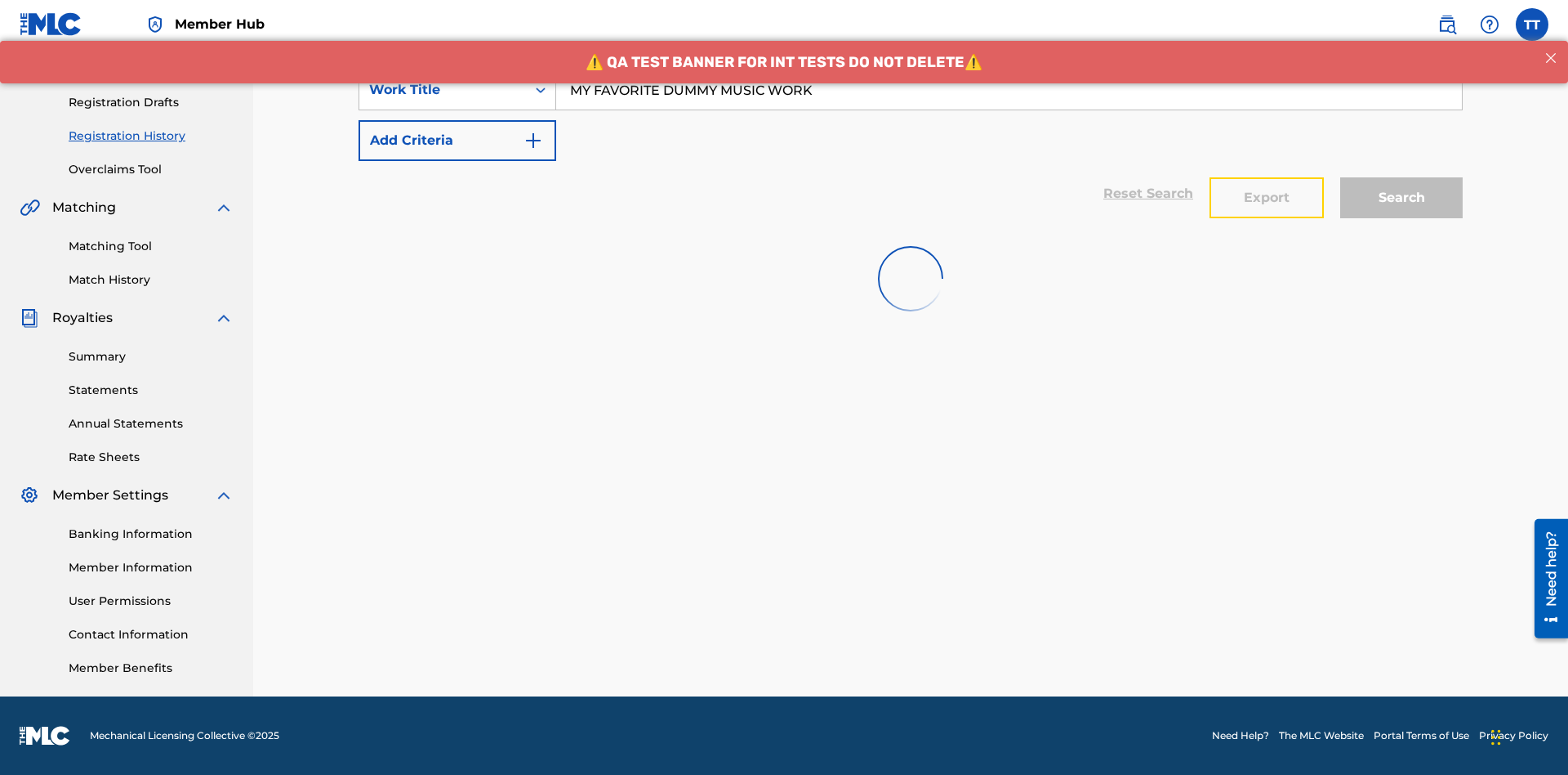
click at [1266, 177] on button "Export" at bounding box center [1267, 197] width 115 height 41
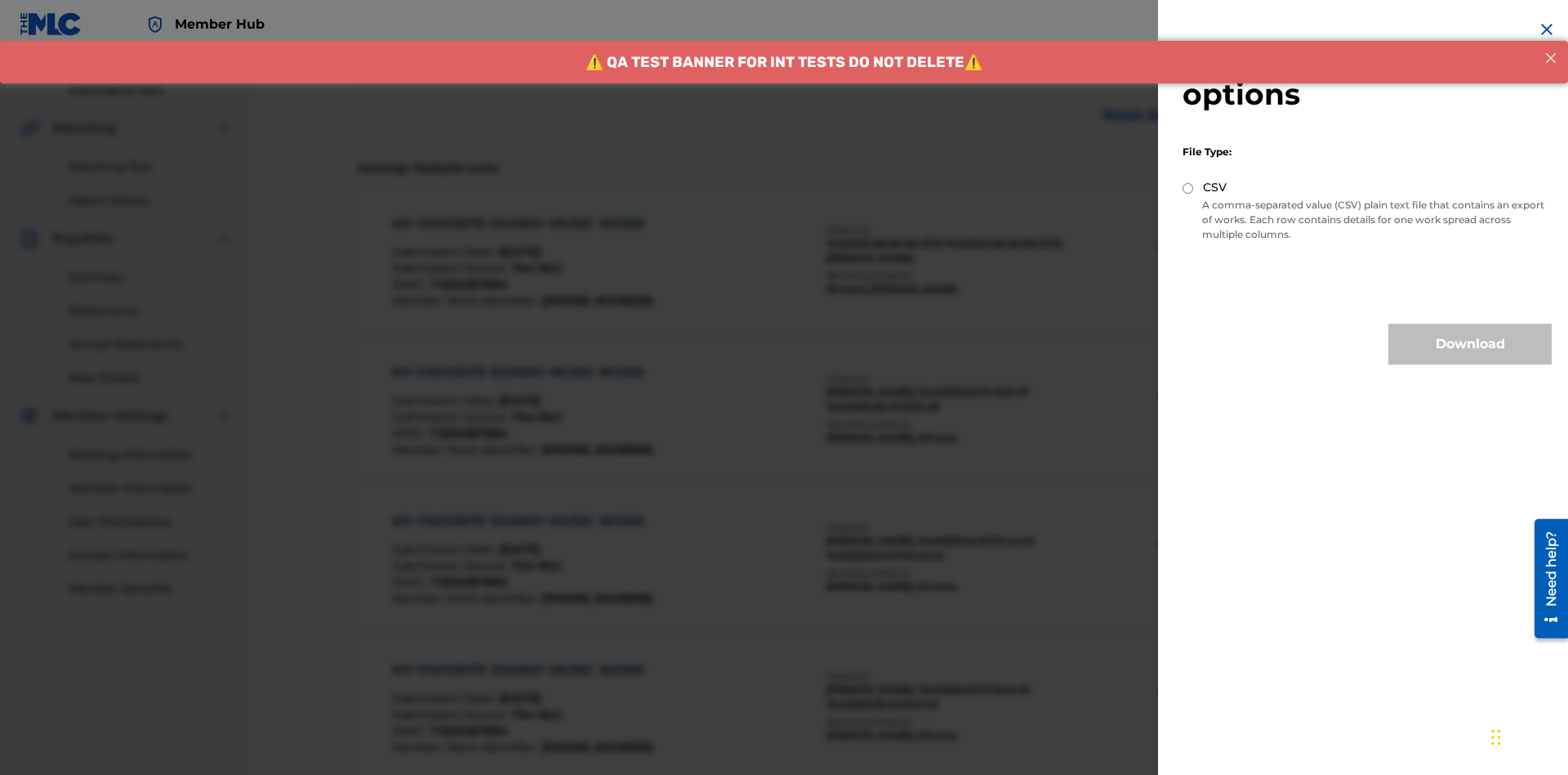
click at [1188, 188] on input "CSV" at bounding box center [1187, 188] width 11 height 11
radio input "true"
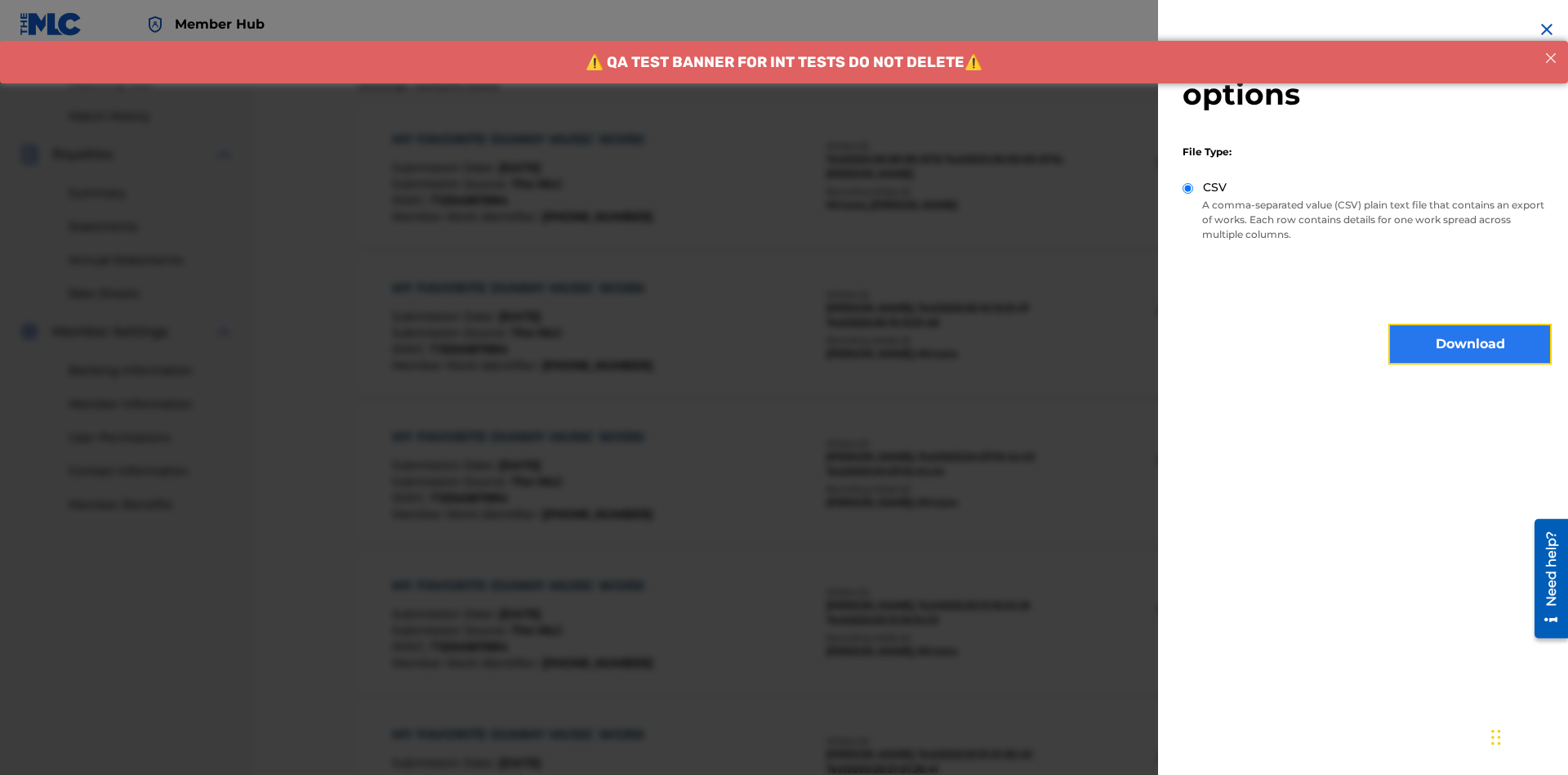
click at [1470, 344] on button "Download" at bounding box center [1469, 343] width 163 height 41
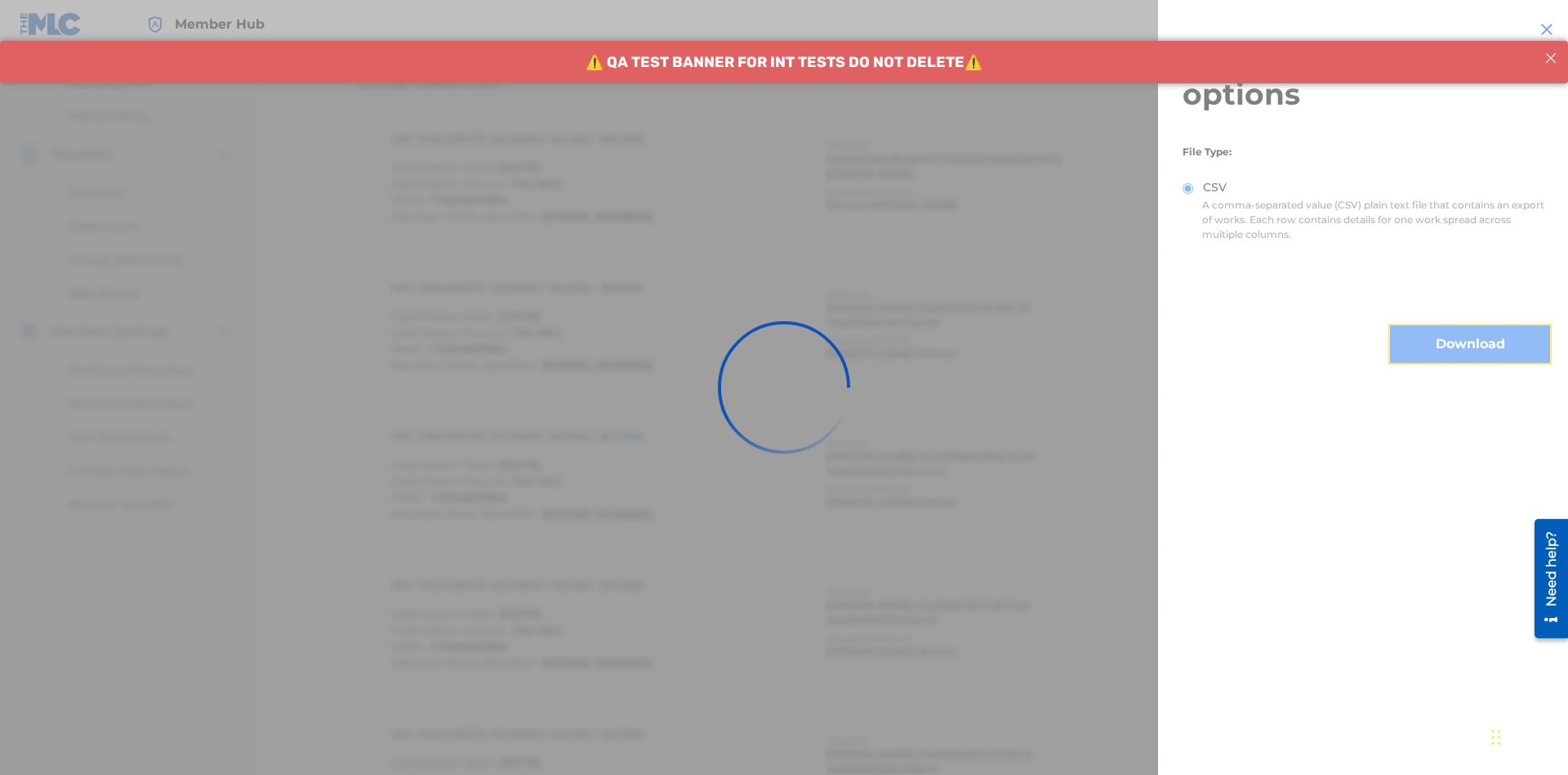
scroll to position [628, 0]
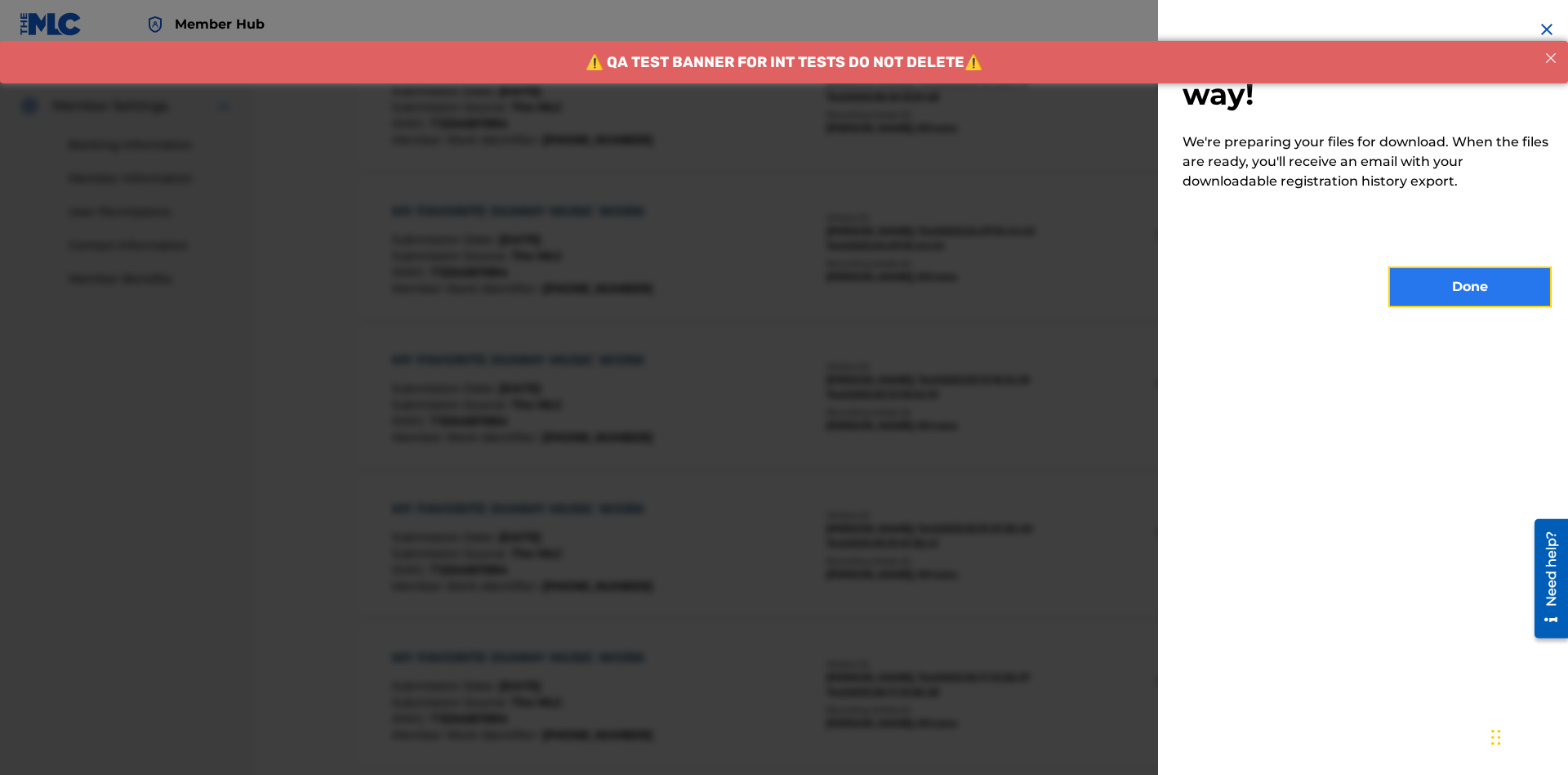
click at [1470, 287] on button "Done" at bounding box center [1469, 286] width 163 height 41
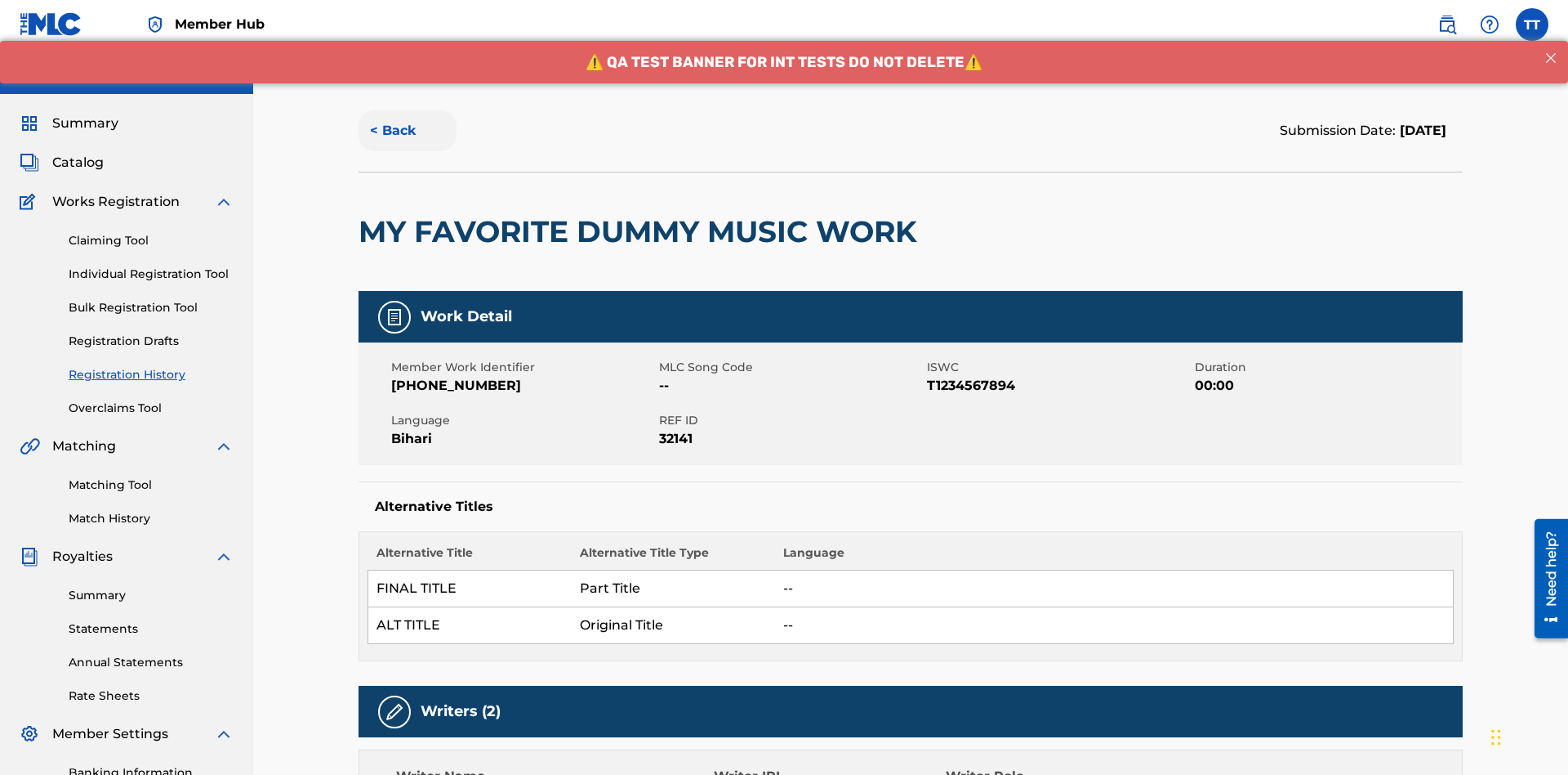
click at [408, 119] on button "< Back" at bounding box center [407, 130] width 98 height 41
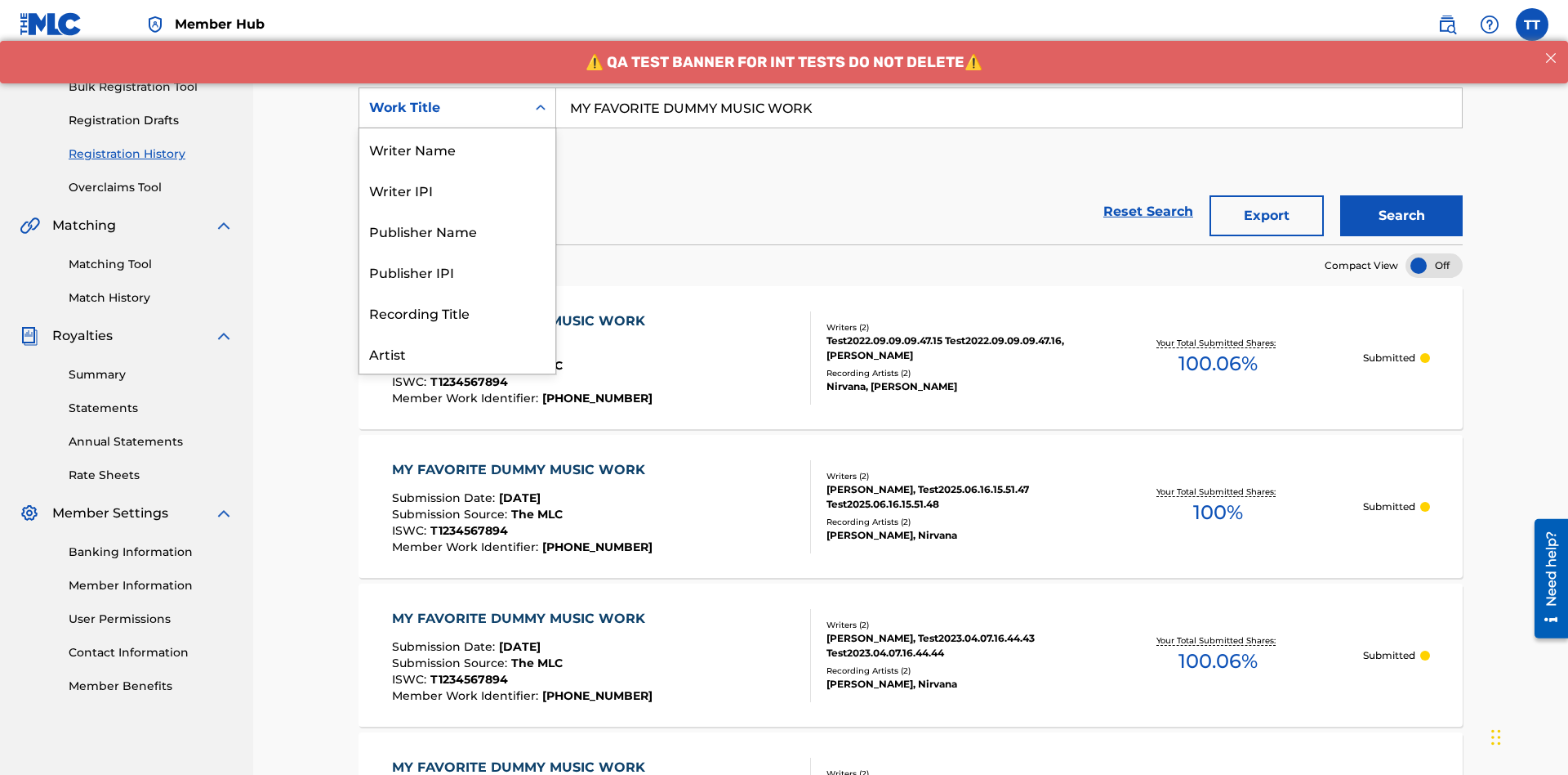
scroll to position [82, 0]
click at [457, 87] on div "Writer Name" at bounding box center [457, 66] width 196 height 41
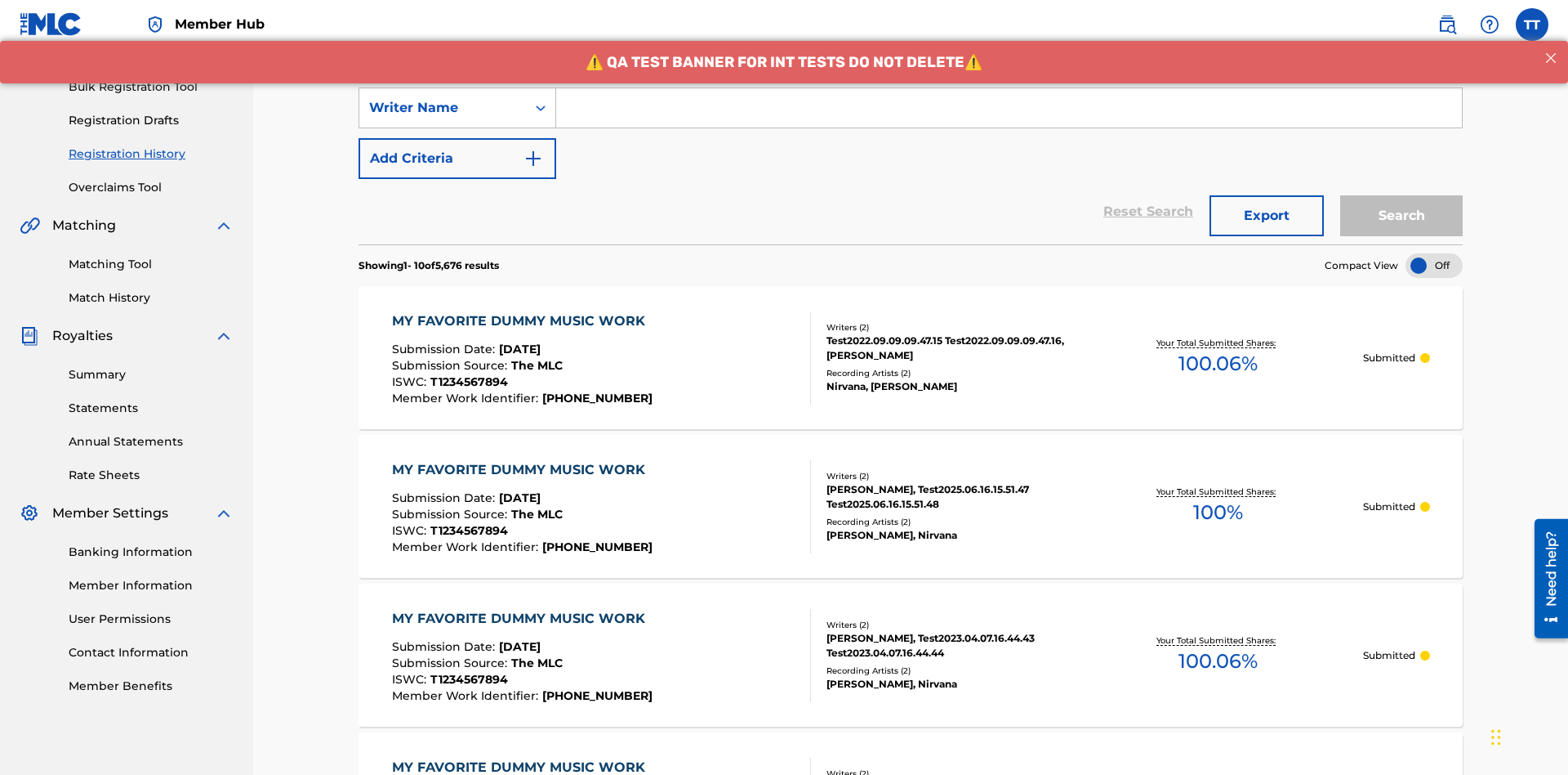
scroll to position [0, 0]
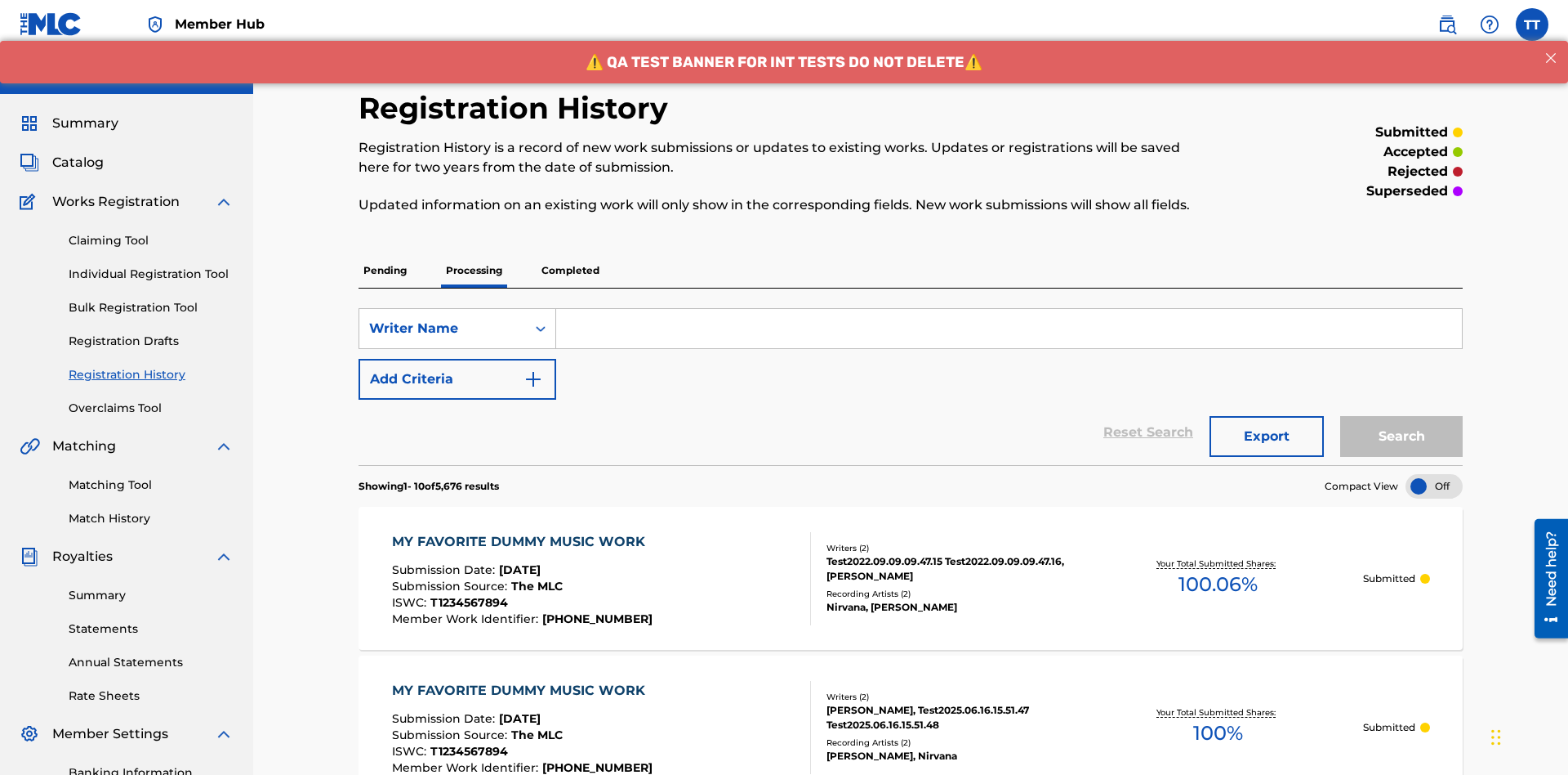
click at [1008, 309] on input "Search Form" at bounding box center [1008, 329] width 905 height 40
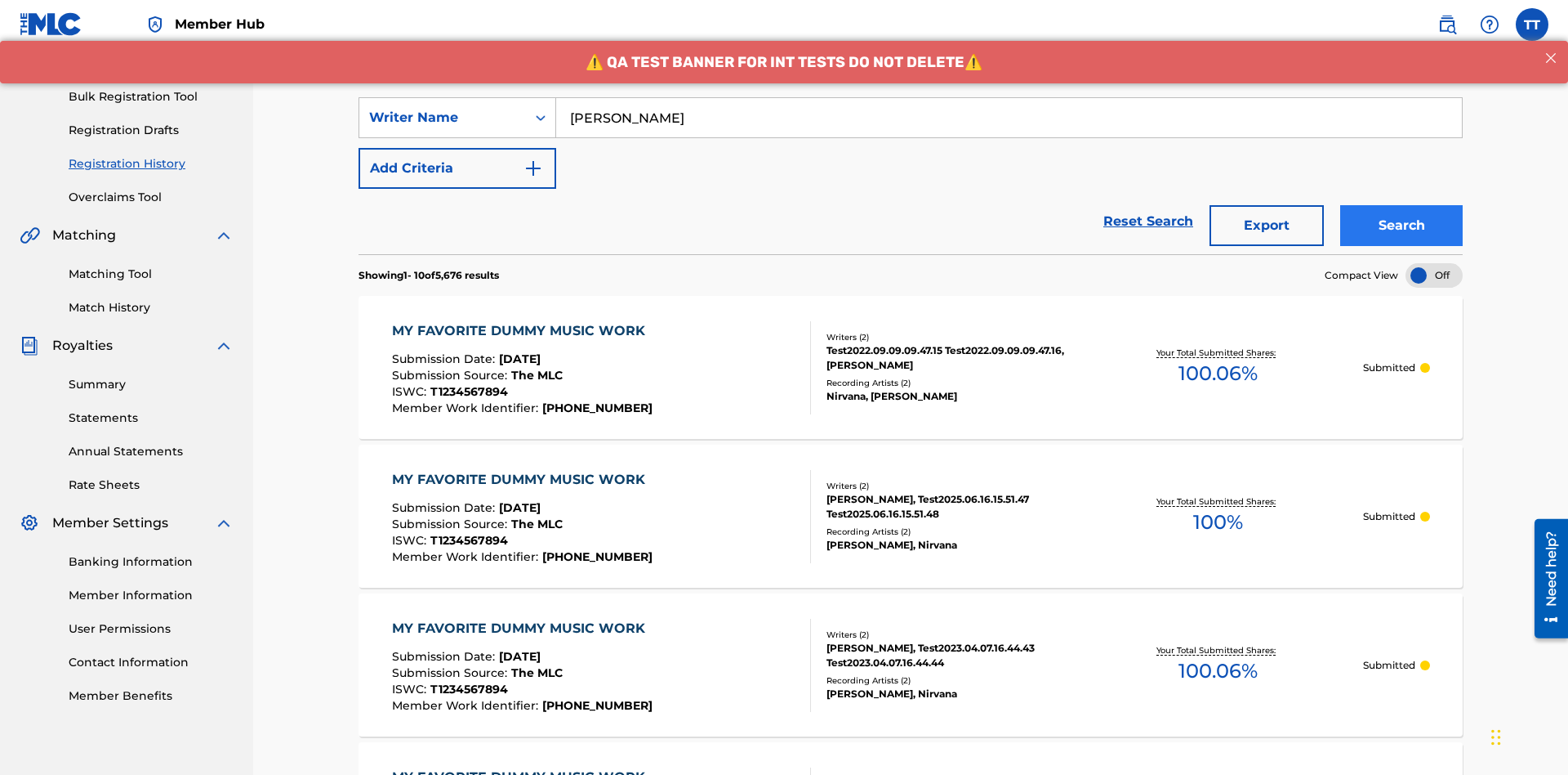
type input "[PERSON_NAME]"
click at [1402, 205] on button "Search" at bounding box center [1402, 225] width 123 height 41
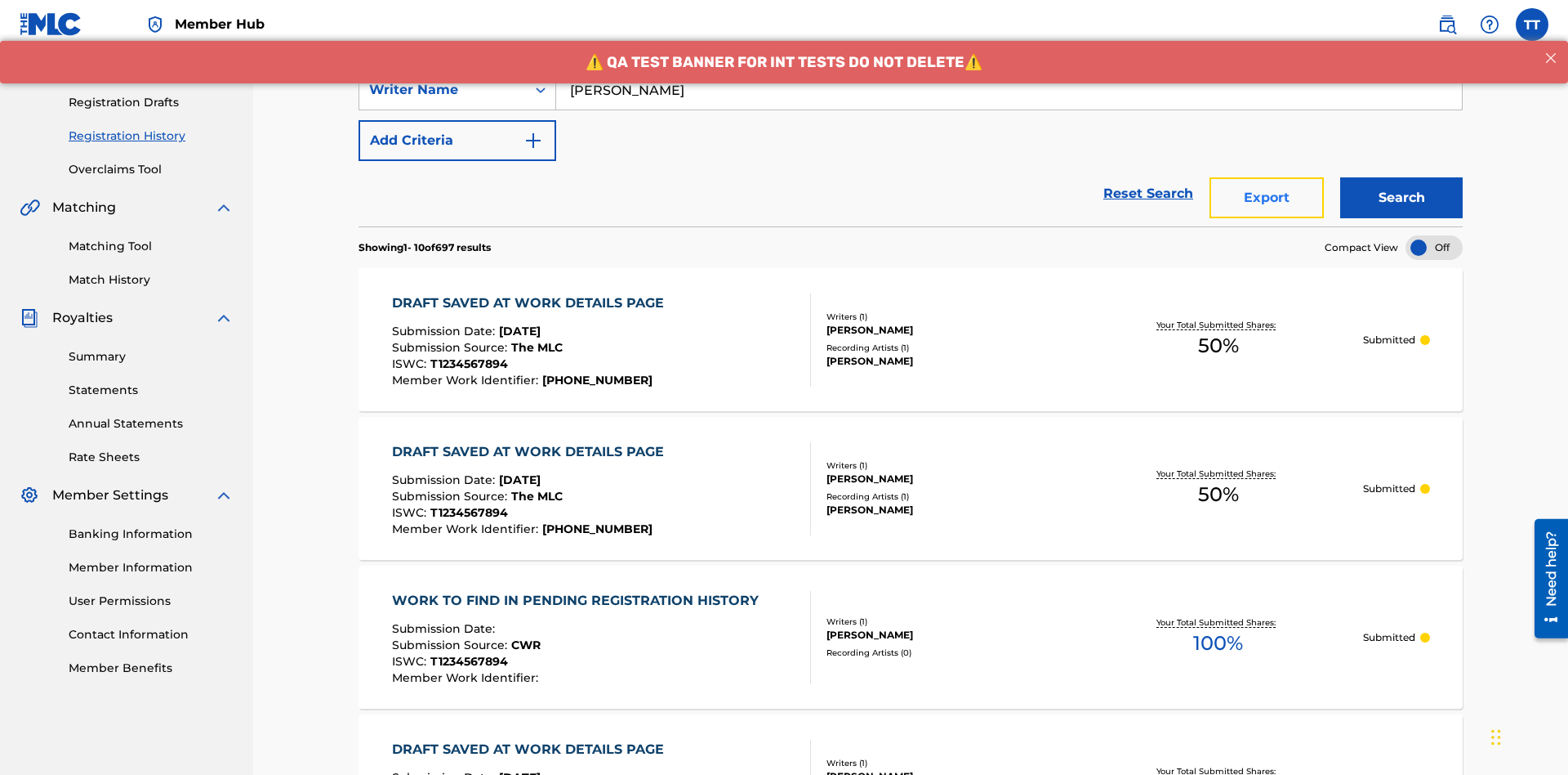
click at [1266, 177] on button "Export" at bounding box center [1267, 197] width 115 height 41
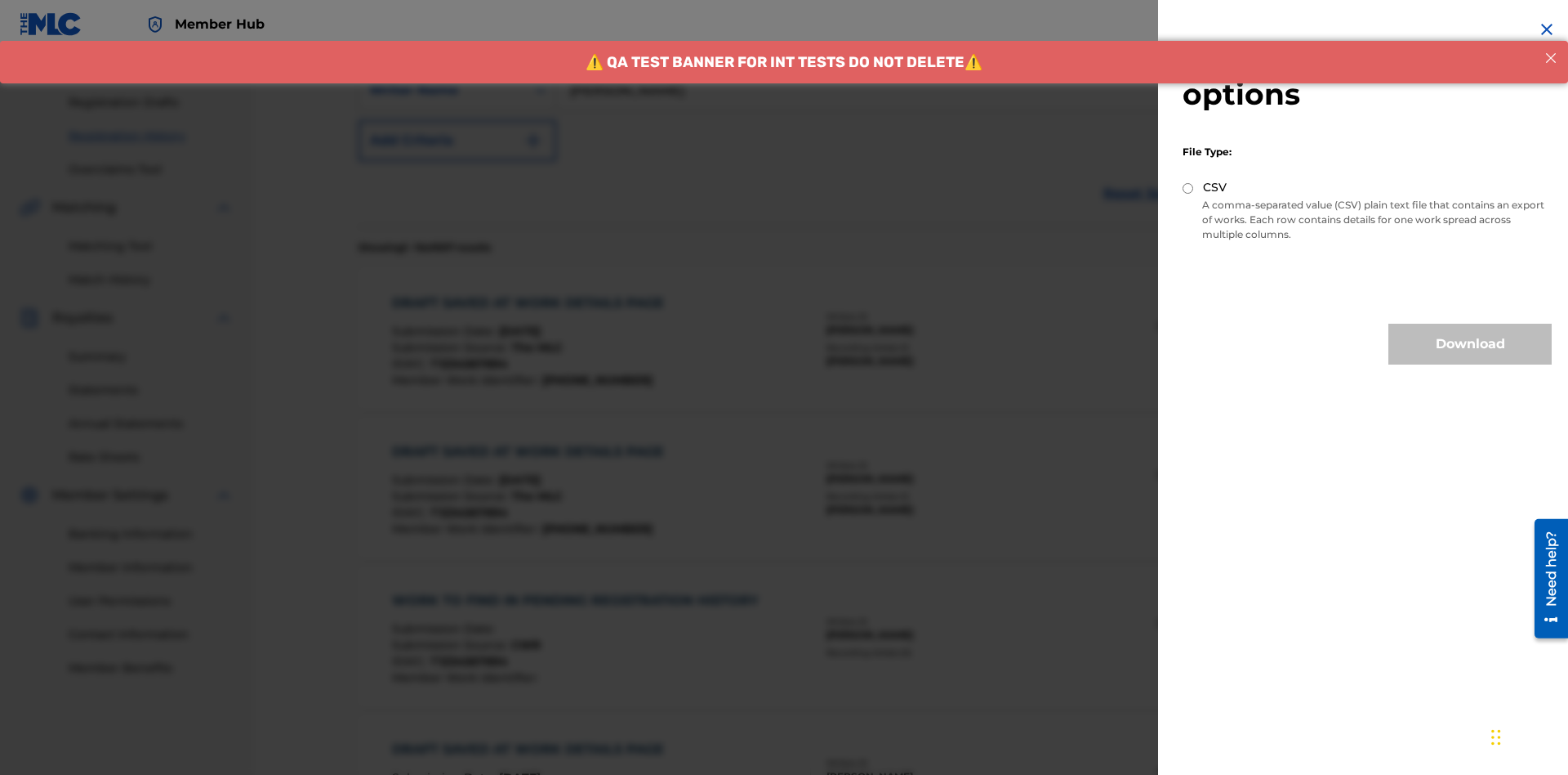
scroll to position [318, 0]
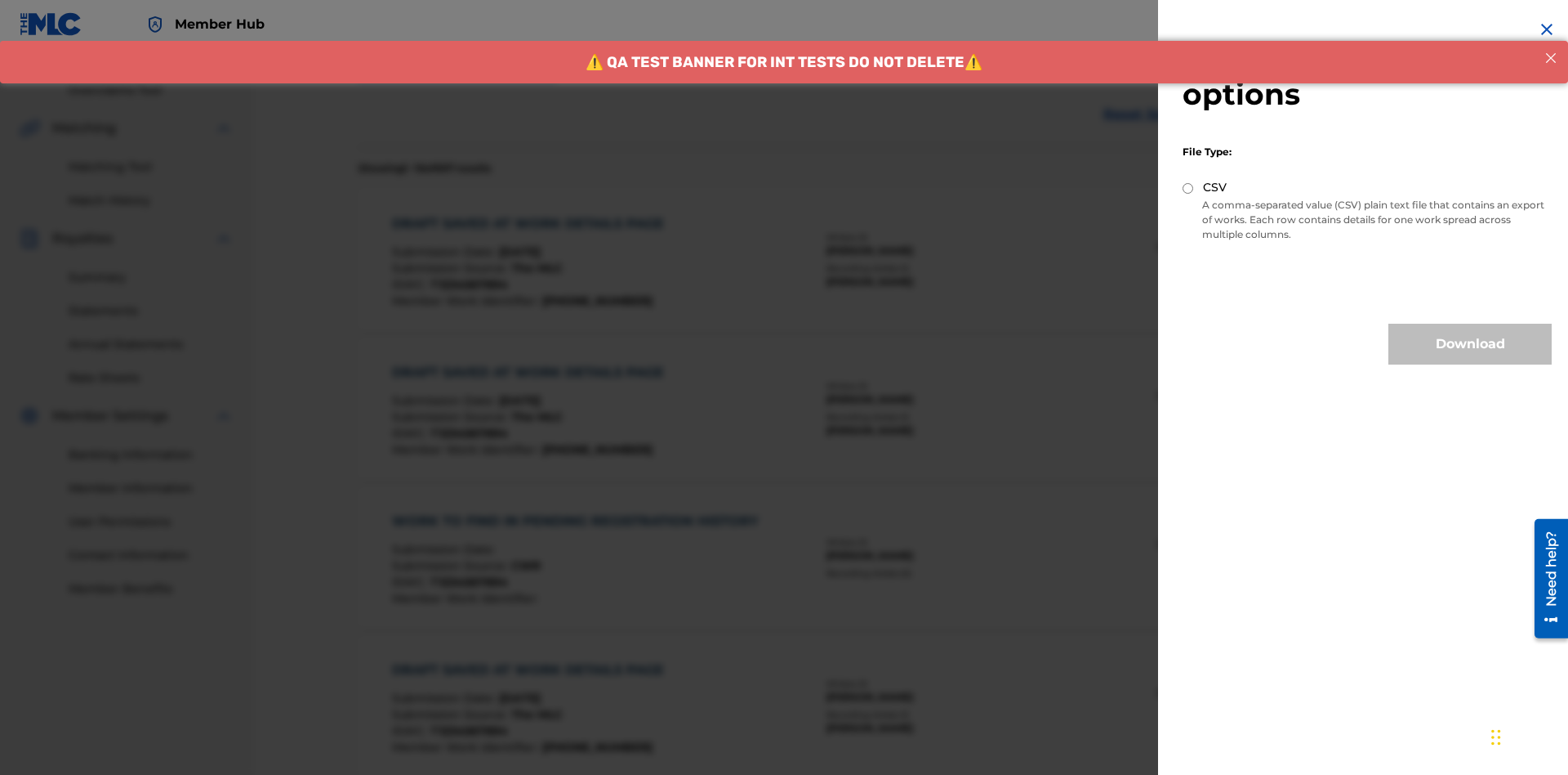
click at [1188, 188] on input "CSV" at bounding box center [1187, 188] width 11 height 11
radio input "true"
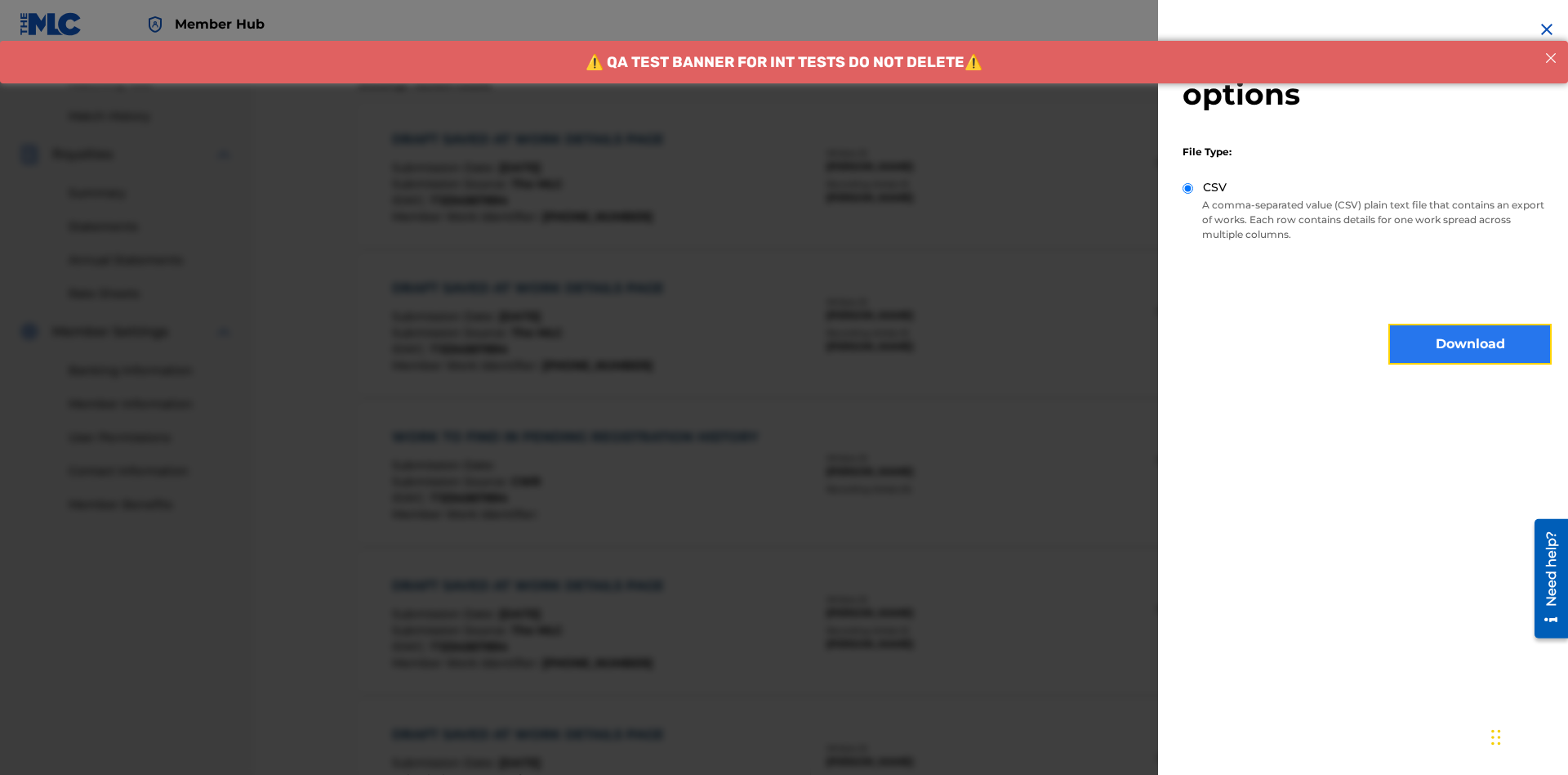
click at [1470, 344] on button "Download" at bounding box center [1469, 343] width 163 height 41
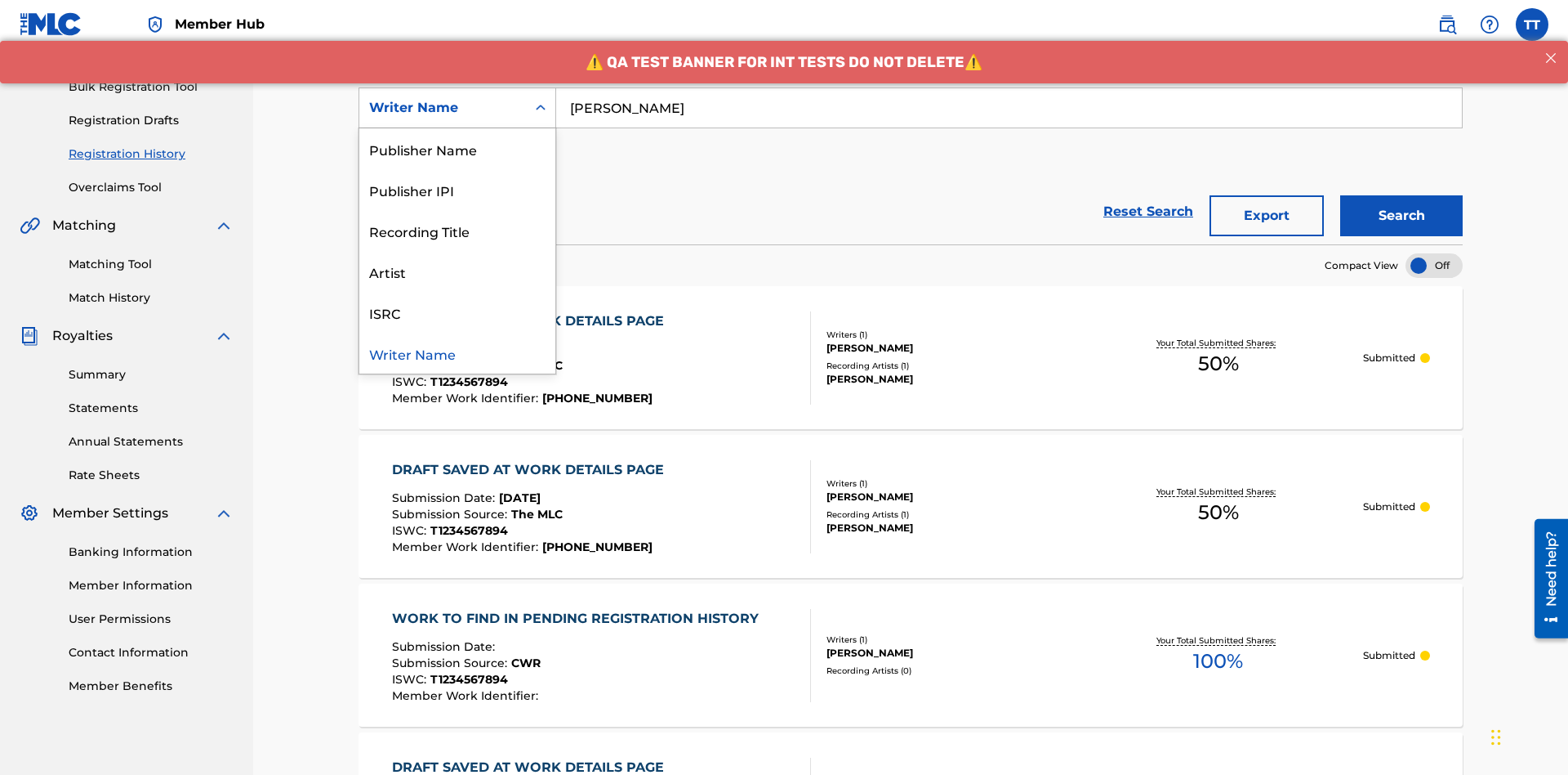
click at [457, 129] on div "Writer IPI" at bounding box center [457, 107] width 196 height 41
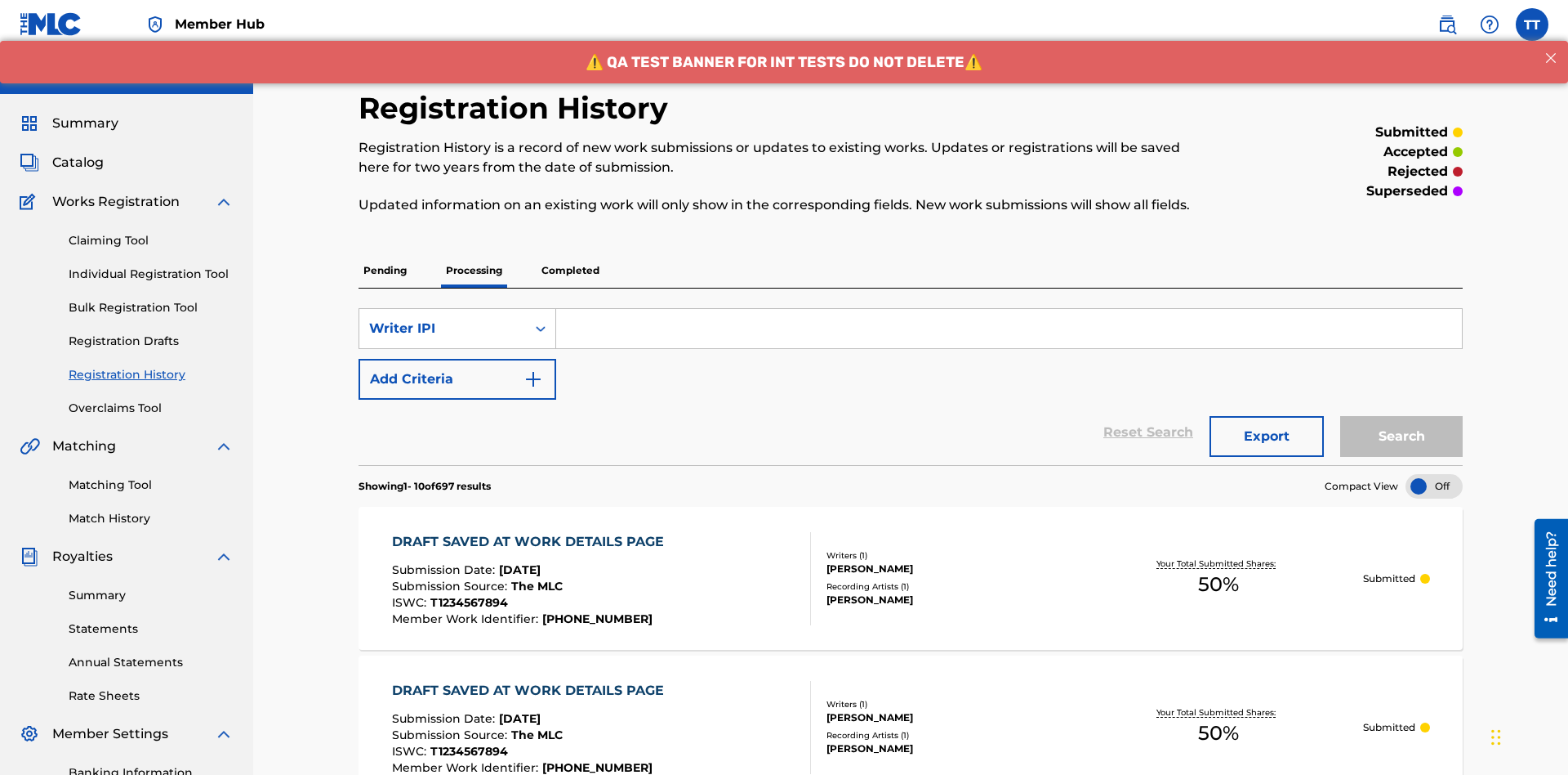
click at [1008, 309] on input "Search Form" at bounding box center [1008, 329] width 905 height 40
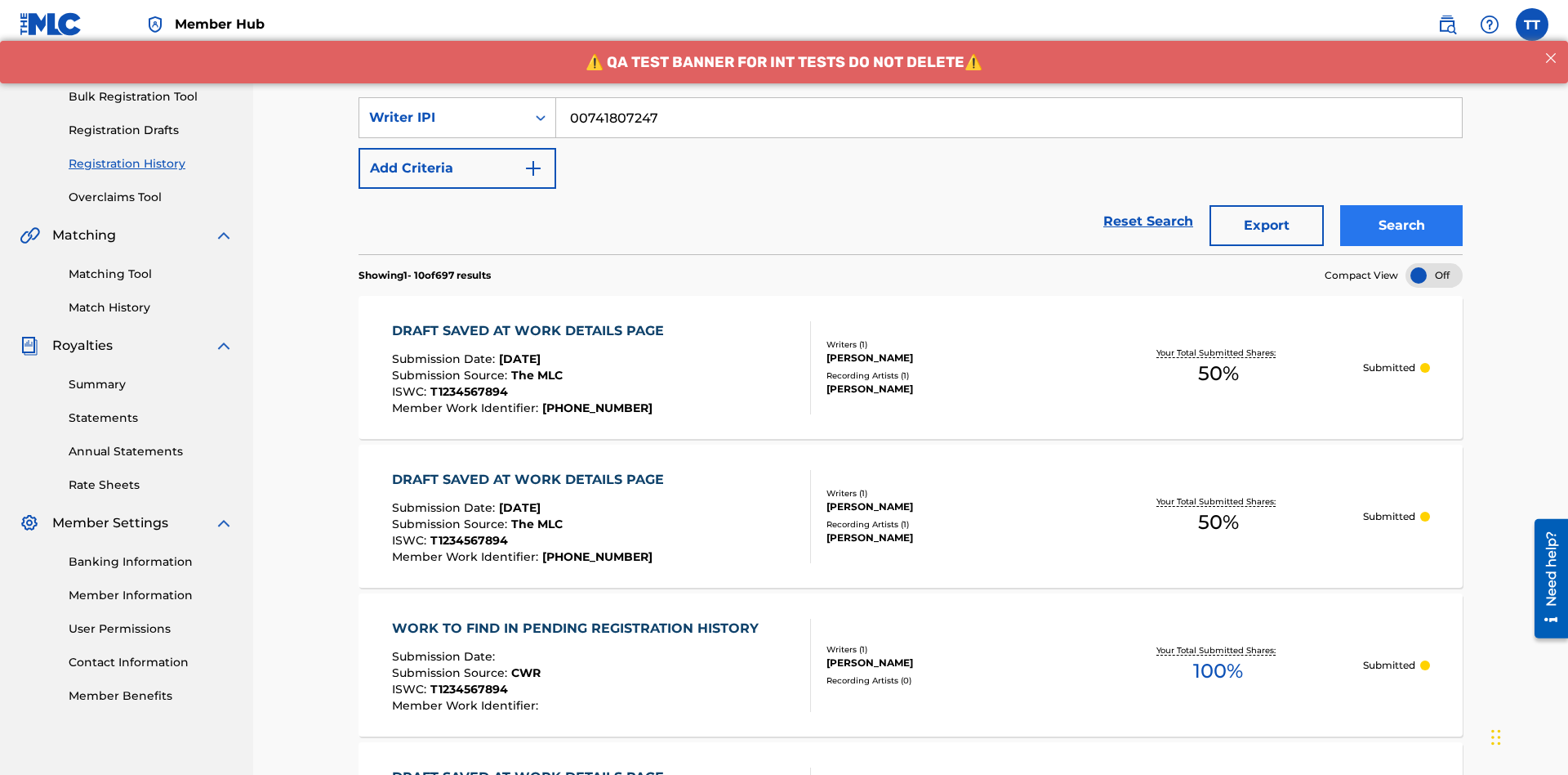
type input "00741807247"
click at [1402, 205] on button "Search" at bounding box center [1402, 225] width 123 height 41
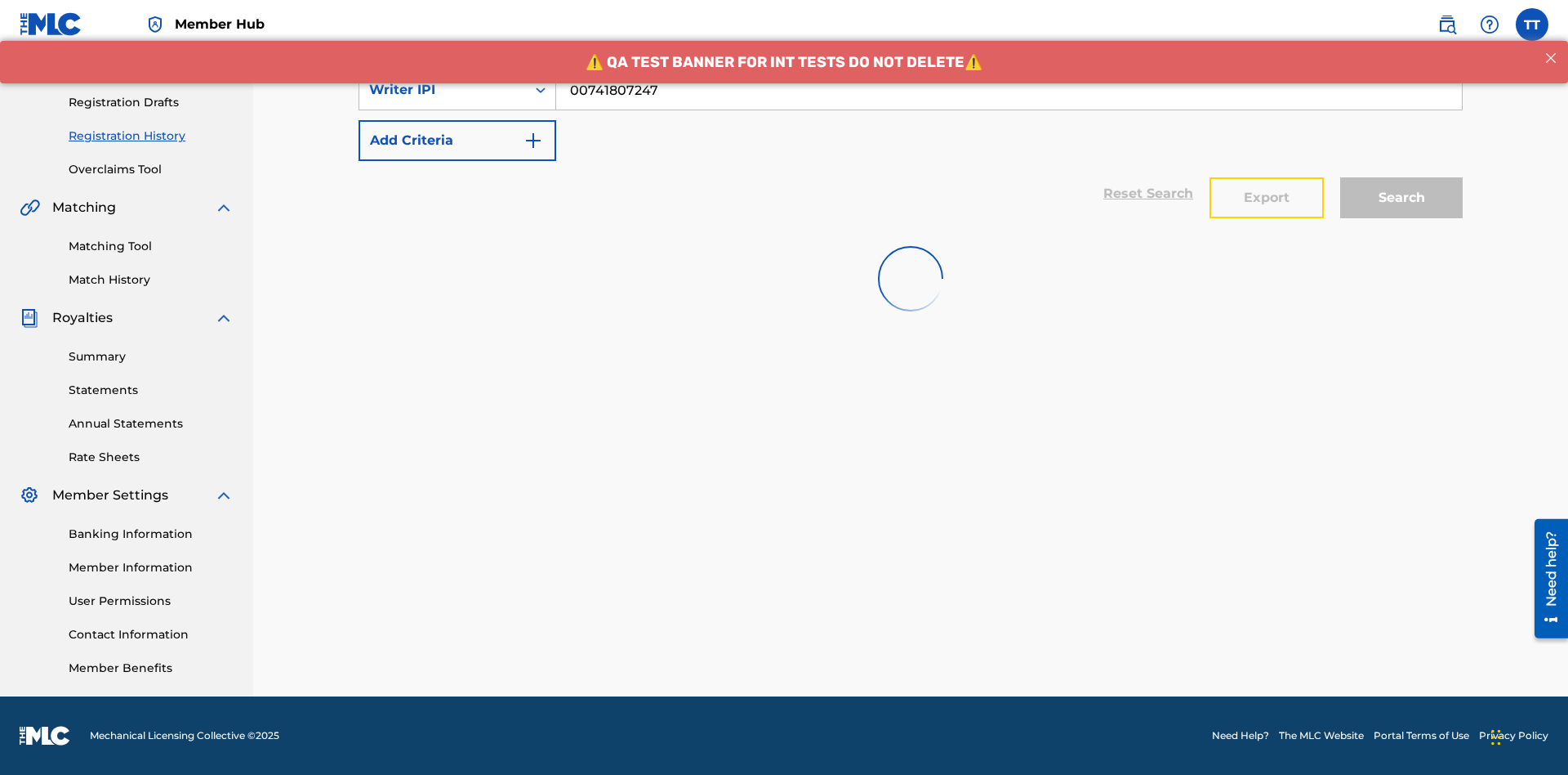
click at [1266, 177] on button "Export" at bounding box center [1267, 197] width 115 height 41
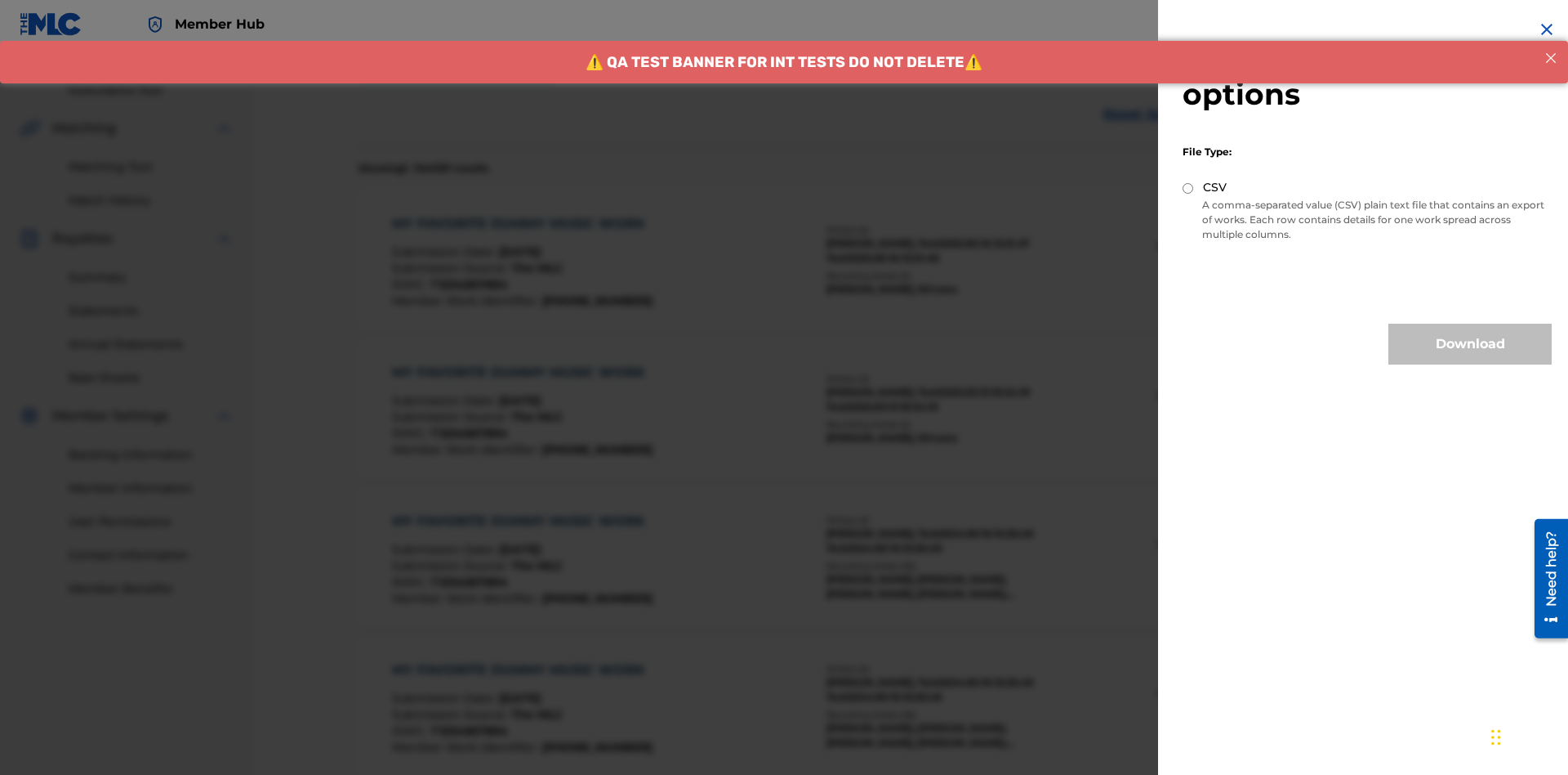
click at [1188, 188] on input "CSV" at bounding box center [1187, 188] width 11 height 11
radio input "true"
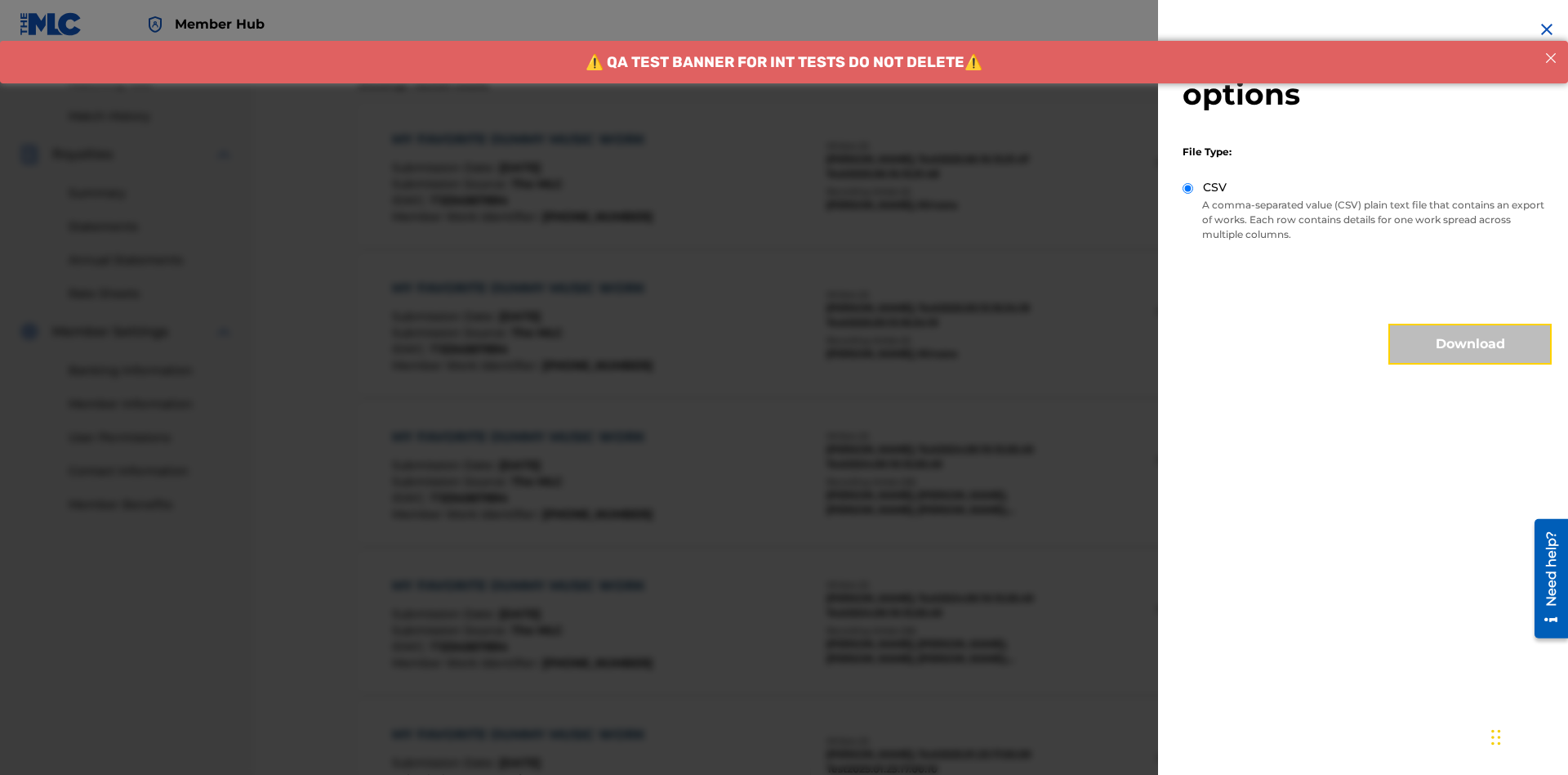
click at [1470, 344] on button "Download" at bounding box center [1469, 343] width 163 height 41
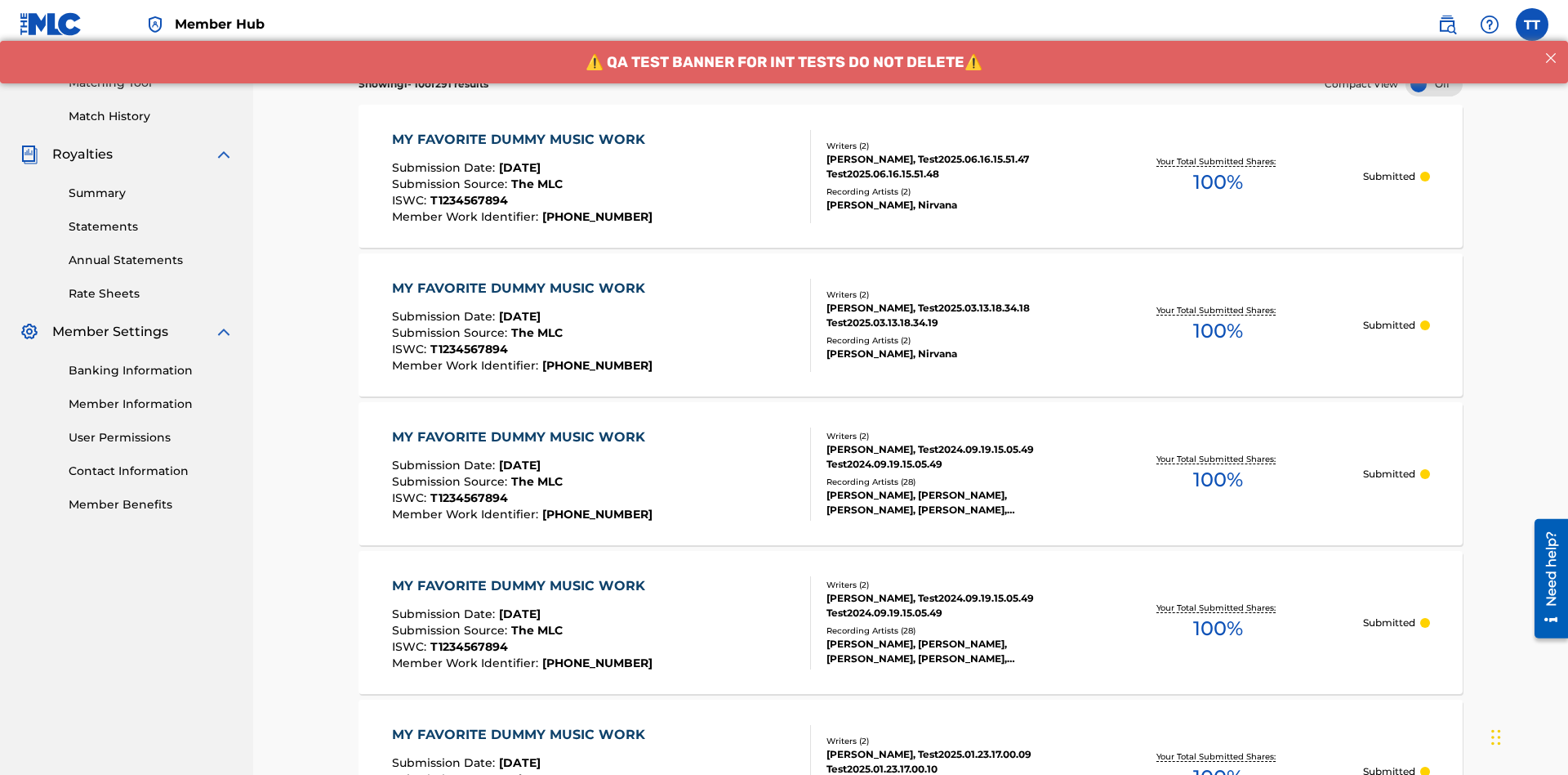
click at [520, 130] on div "MY FAVORITE DUMMY MUSIC WORK" at bounding box center [522, 140] width 261 height 20
click at [1402, 54] on button "Search" at bounding box center [1402, 34] width 123 height 41
click at [1266, 54] on button "Export" at bounding box center [1267, 34] width 115 height 41
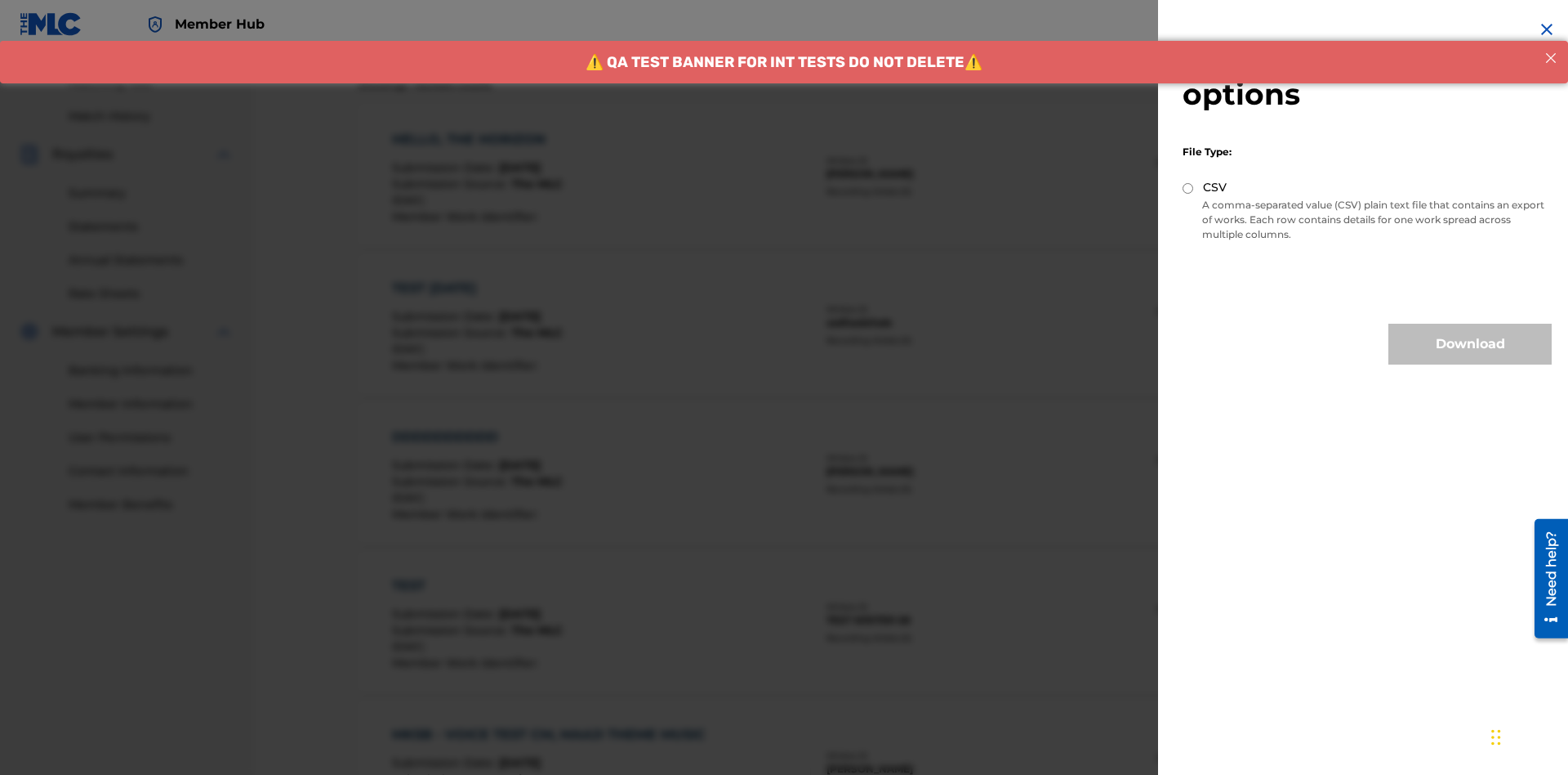
click at [1188, 188] on input "CSV" at bounding box center [1187, 188] width 11 height 11
click at [1470, 344] on button "Download" at bounding box center [1469, 343] width 163 height 41
click at [477, 130] on div "HELLO, THE HORIZON" at bounding box center [477, 140] width 171 height 20
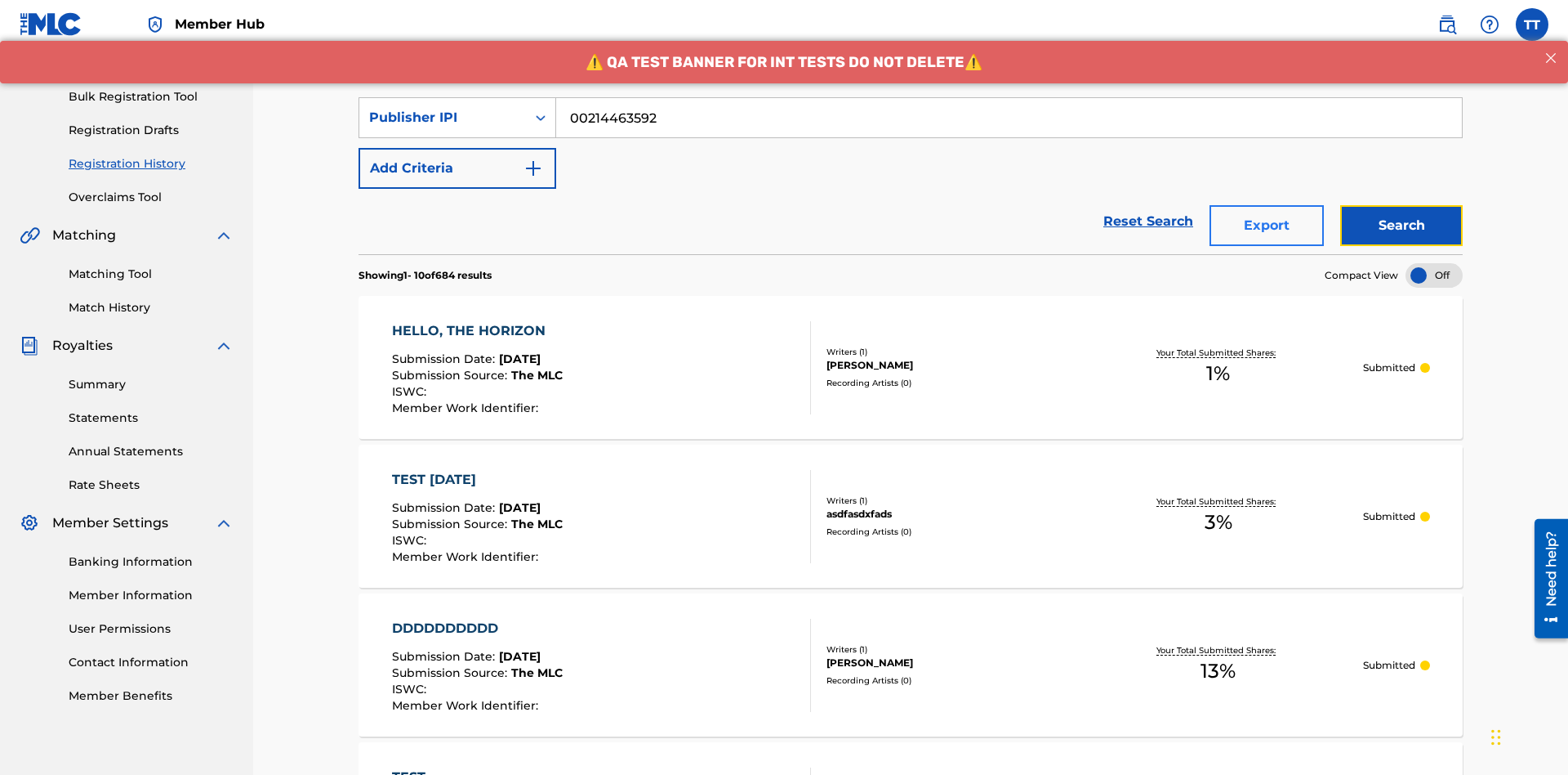
click at [1402, 205] on button "Search" at bounding box center [1402, 225] width 123 height 41
click at [1266, 205] on button "Export" at bounding box center [1267, 225] width 115 height 41
